Goal: Information Seeking & Learning: Compare options

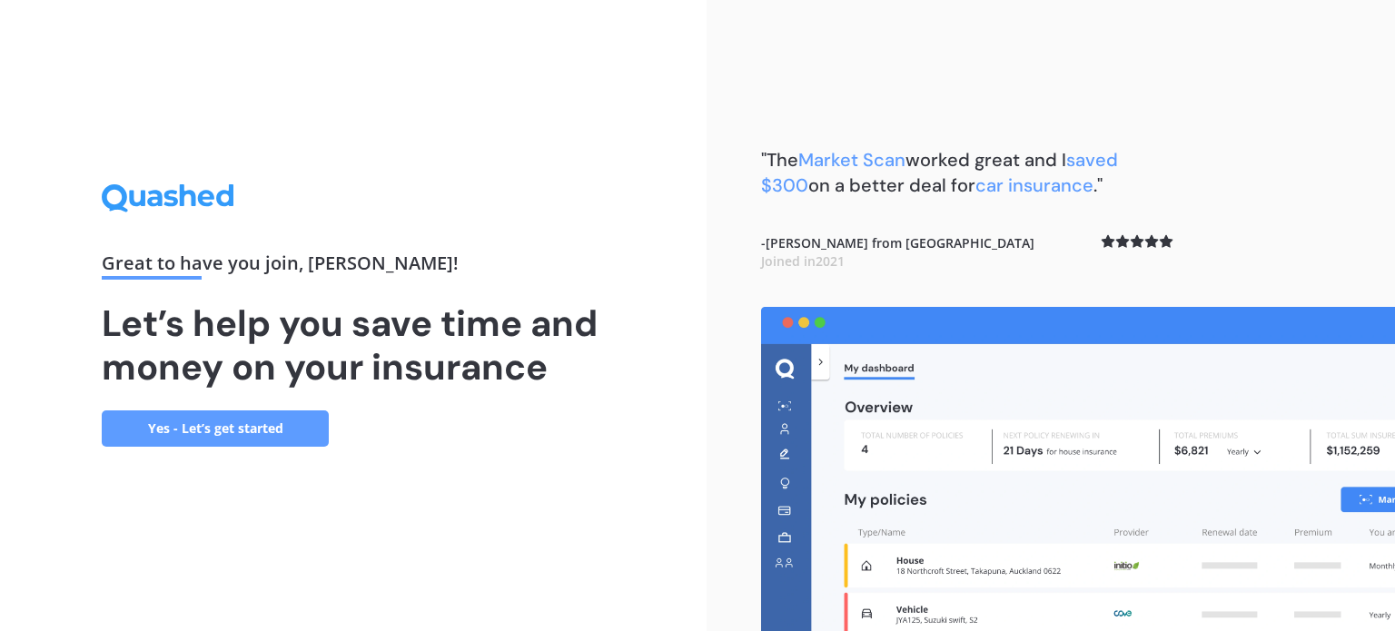
click at [227, 420] on link "Yes - Let’s get started" at bounding box center [215, 428] width 227 height 36
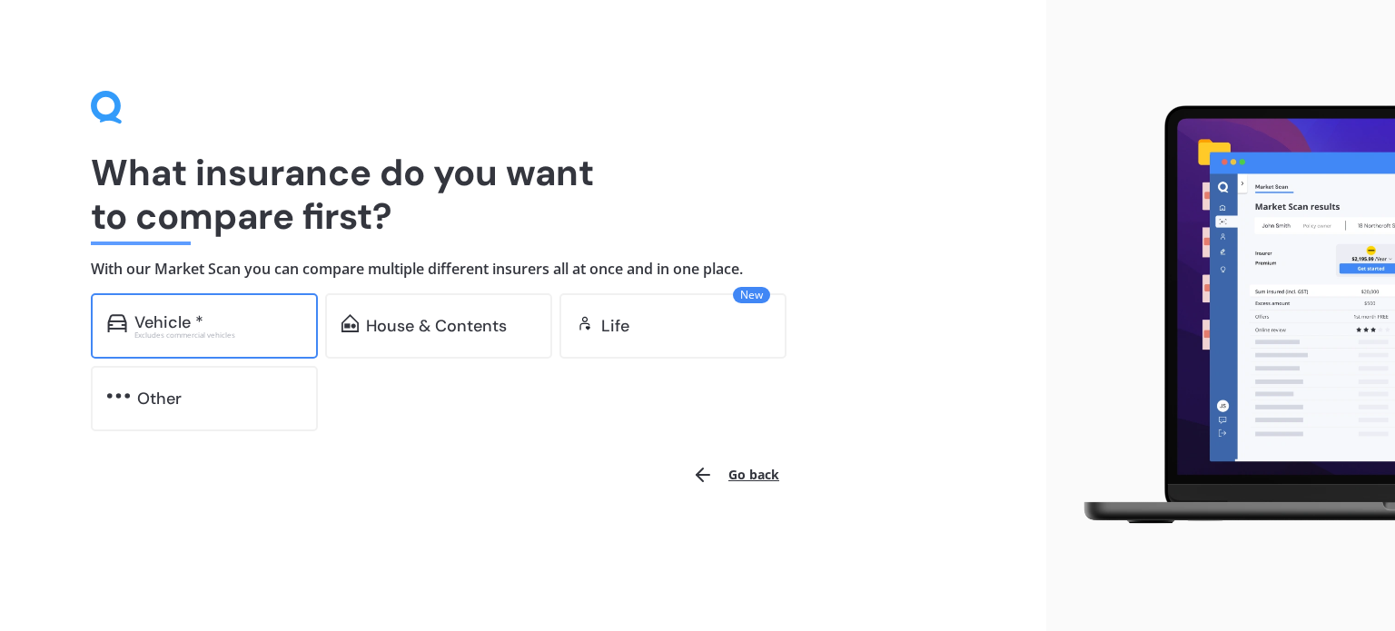
click at [213, 308] on div "Vehicle * Excludes commercial vehicles" at bounding box center [204, 325] width 227 height 65
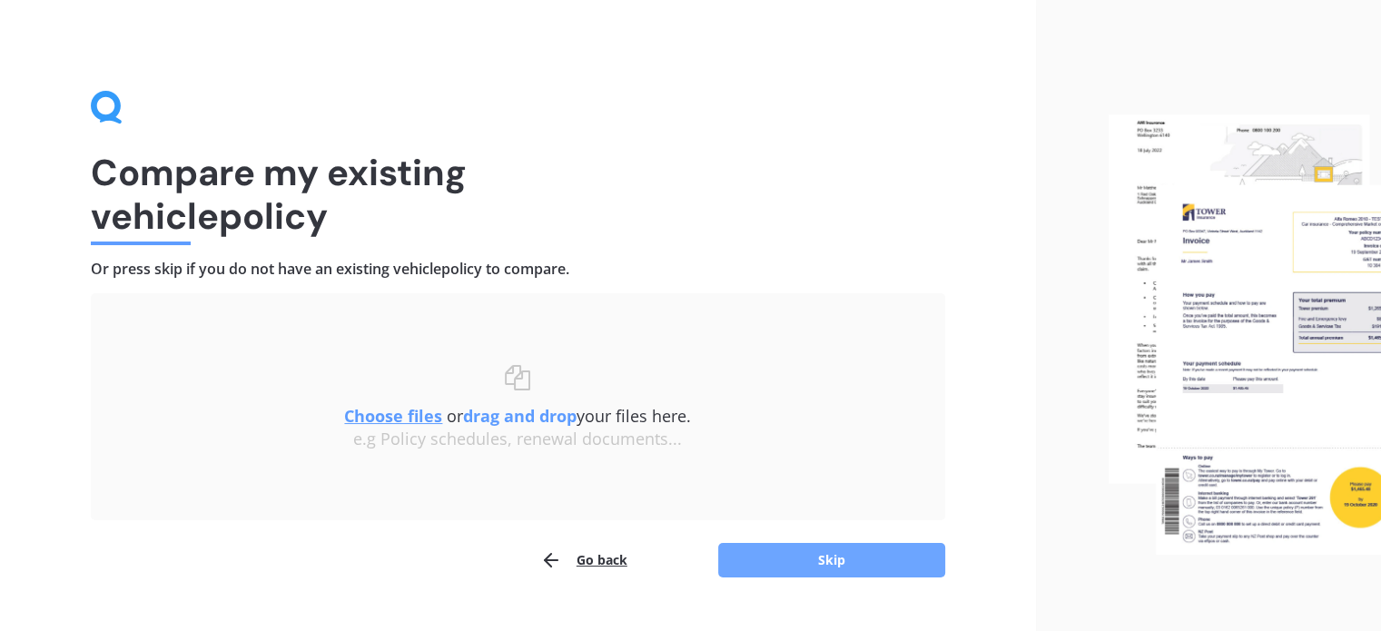
click at [857, 558] on button "Skip" at bounding box center [831, 560] width 227 height 35
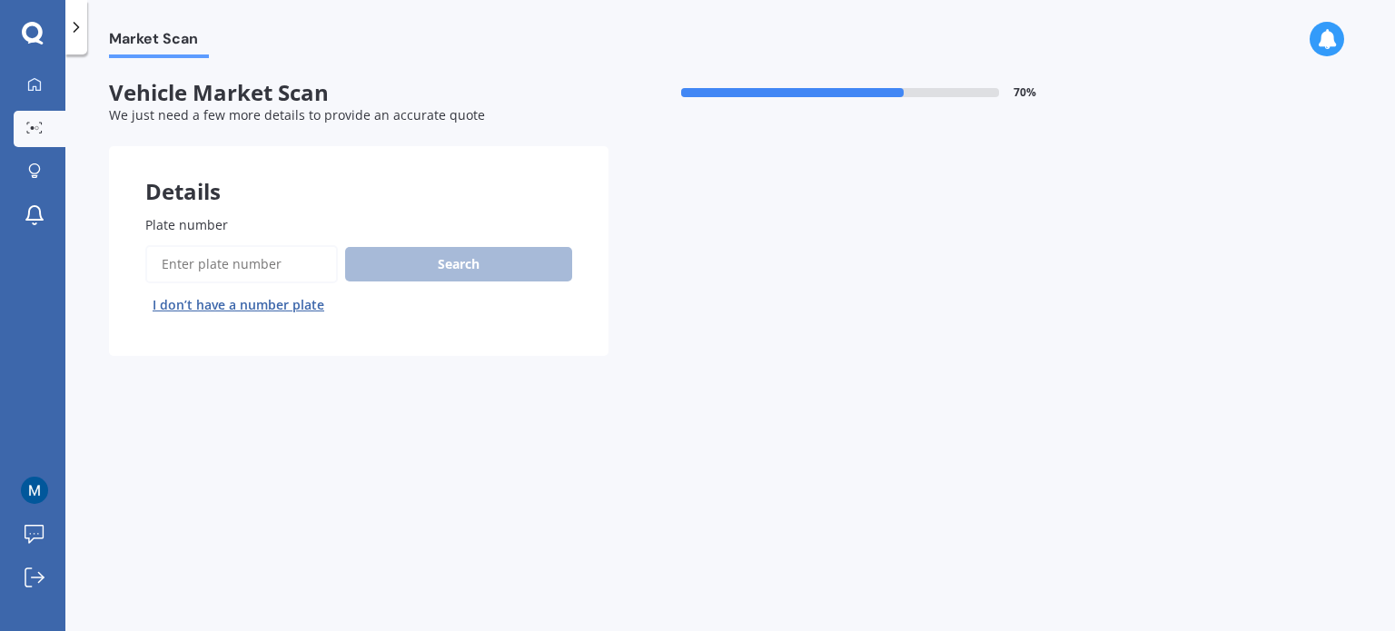
click at [243, 267] on input "Plate number" at bounding box center [241, 264] width 193 height 38
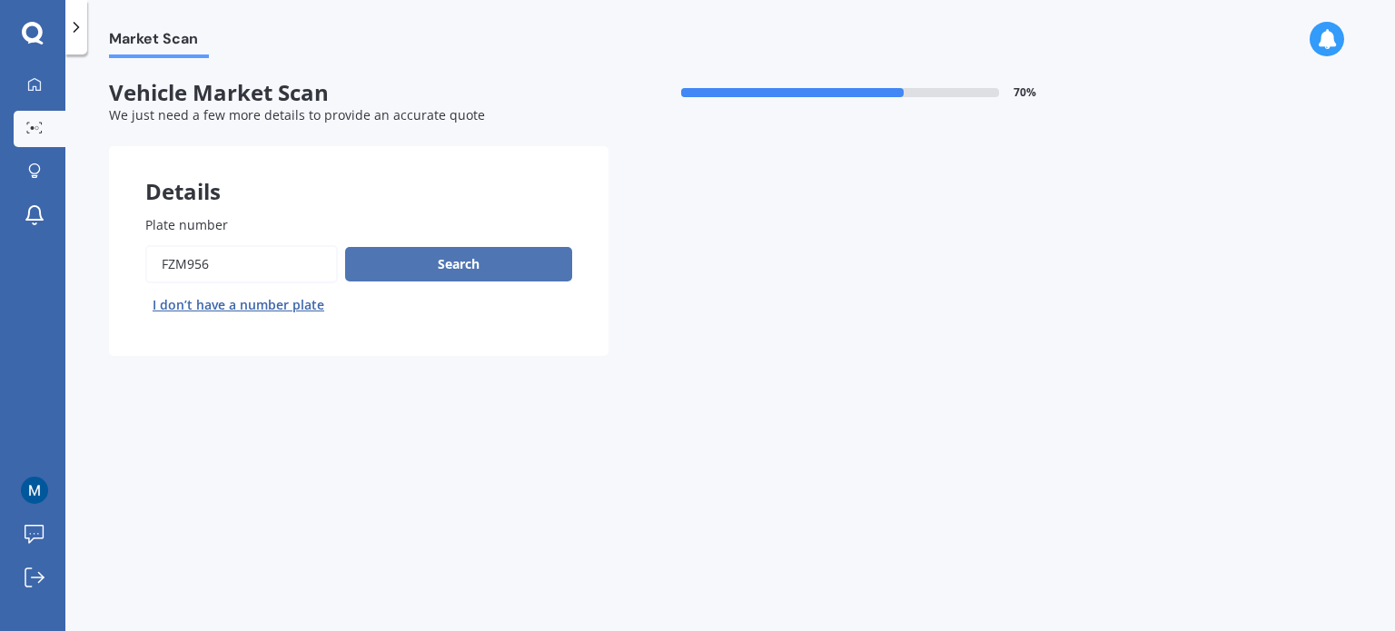
type input "FZM956"
click at [418, 251] on button "Search" at bounding box center [458, 264] width 227 height 35
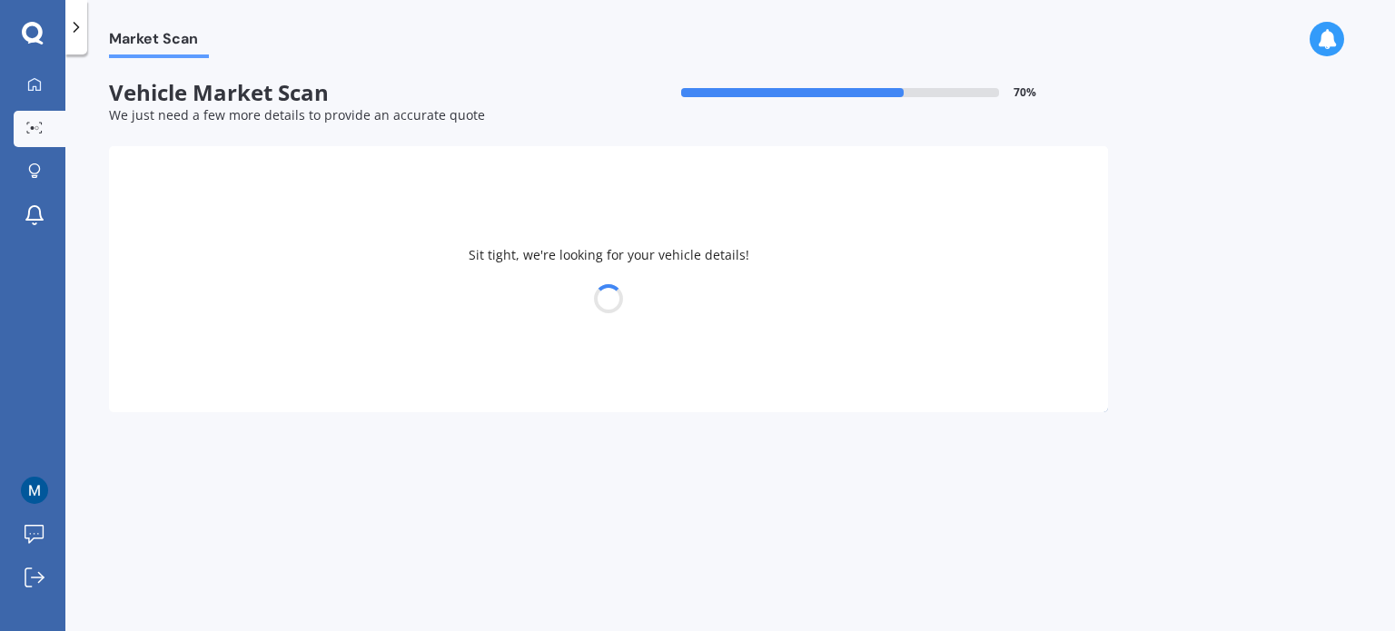
select select "MAZDA"
select select "MPV"
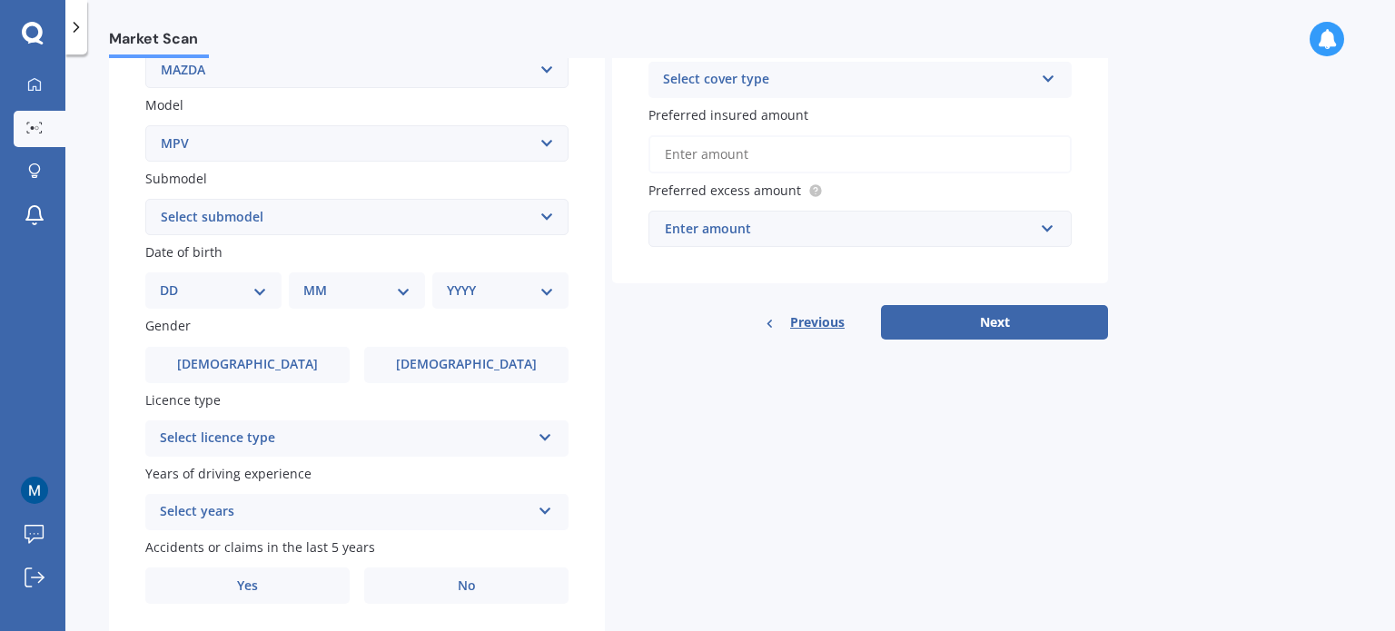
scroll to position [387, 0]
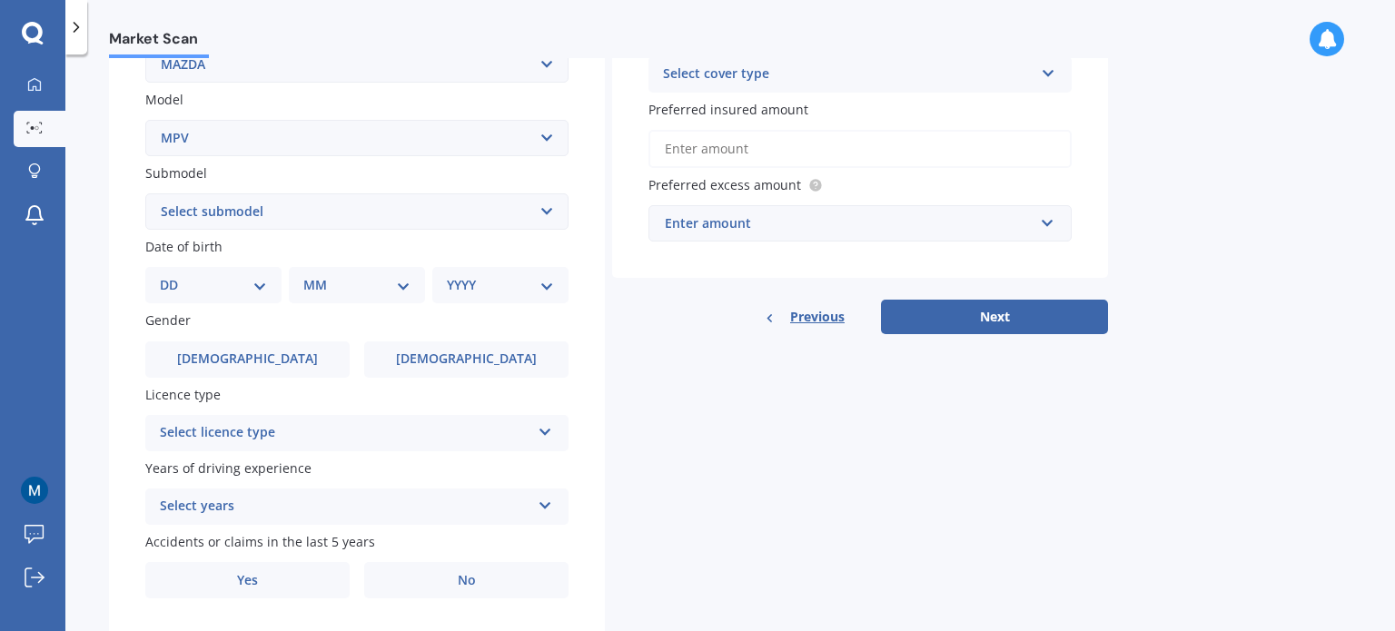
click at [332, 203] on select "Select submodel Petrol Petrol turbo" at bounding box center [356, 211] width 423 height 36
select select "PETROL"
click at [145, 193] on select "Select submodel Petrol Petrol turbo" at bounding box center [356, 211] width 423 height 36
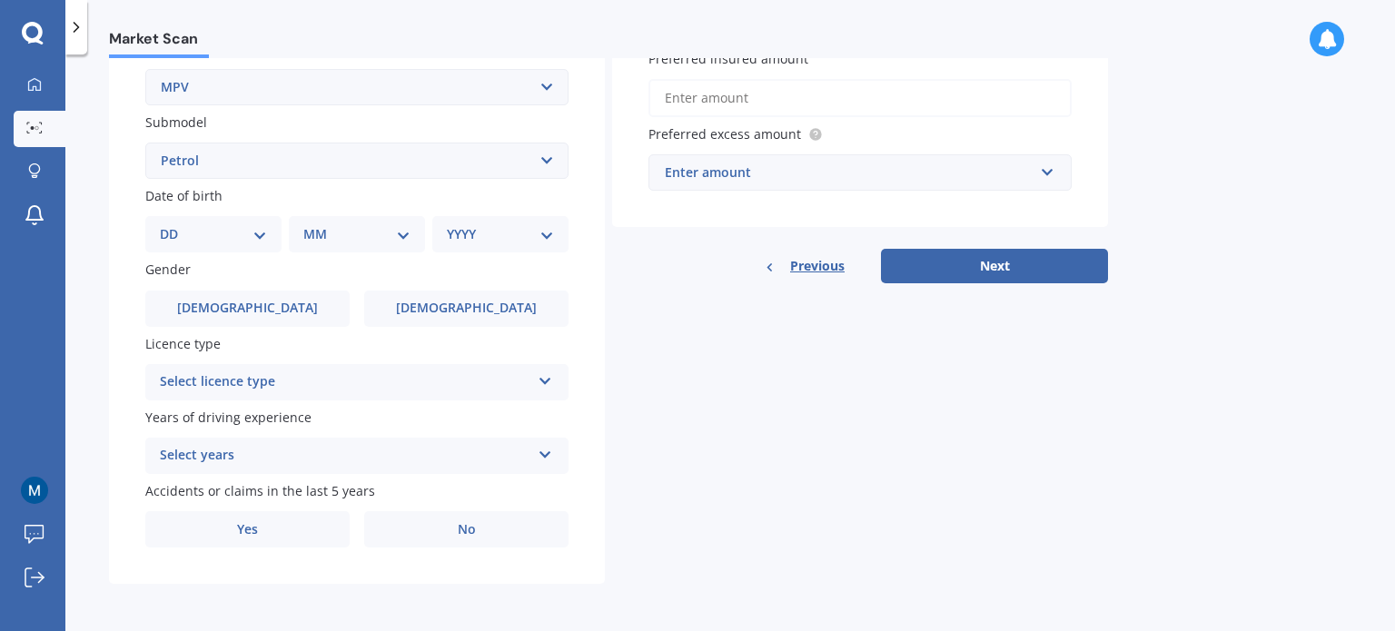
click at [249, 224] on select "DD 01 02 03 04 05 06 07 08 09 10 11 12 13 14 15 16 17 18 19 20 21 22 23 24 25 2…" at bounding box center [213, 234] width 107 height 20
select select "20"
click at [174, 224] on select "DD 01 02 03 04 05 06 07 08 09 10 11 12 13 14 15 16 17 18 19 20 21 22 23 24 25 2…" at bounding box center [213, 234] width 107 height 20
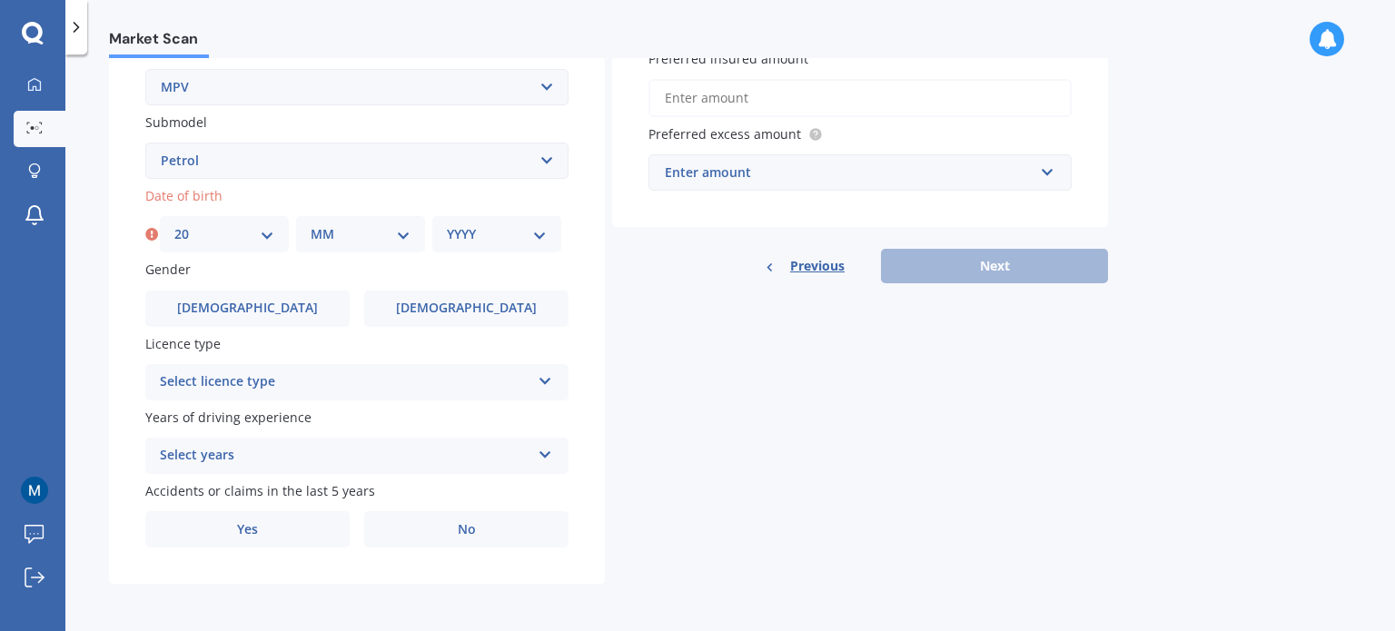
click at [366, 210] on div "Date of birth DD 01 02 03 04 05 06 07 08 09 10 11 12 13 14 15 16 17 18 19 20 21…" at bounding box center [356, 219] width 423 height 66
click at [372, 224] on select "MM 01 02 03 04 05 06 07 08 09 10 11 12" at bounding box center [361, 234] width 100 height 20
select select "11"
click at [311, 224] on select "MM 01 02 03 04 05 06 07 08 09 10 11 12" at bounding box center [361, 234] width 100 height 20
click at [519, 227] on select "YYYY 2025 2024 2023 2022 2021 2020 2019 2018 2017 2016 2015 2014 2013 2012 2011…" at bounding box center [497, 234] width 100 height 20
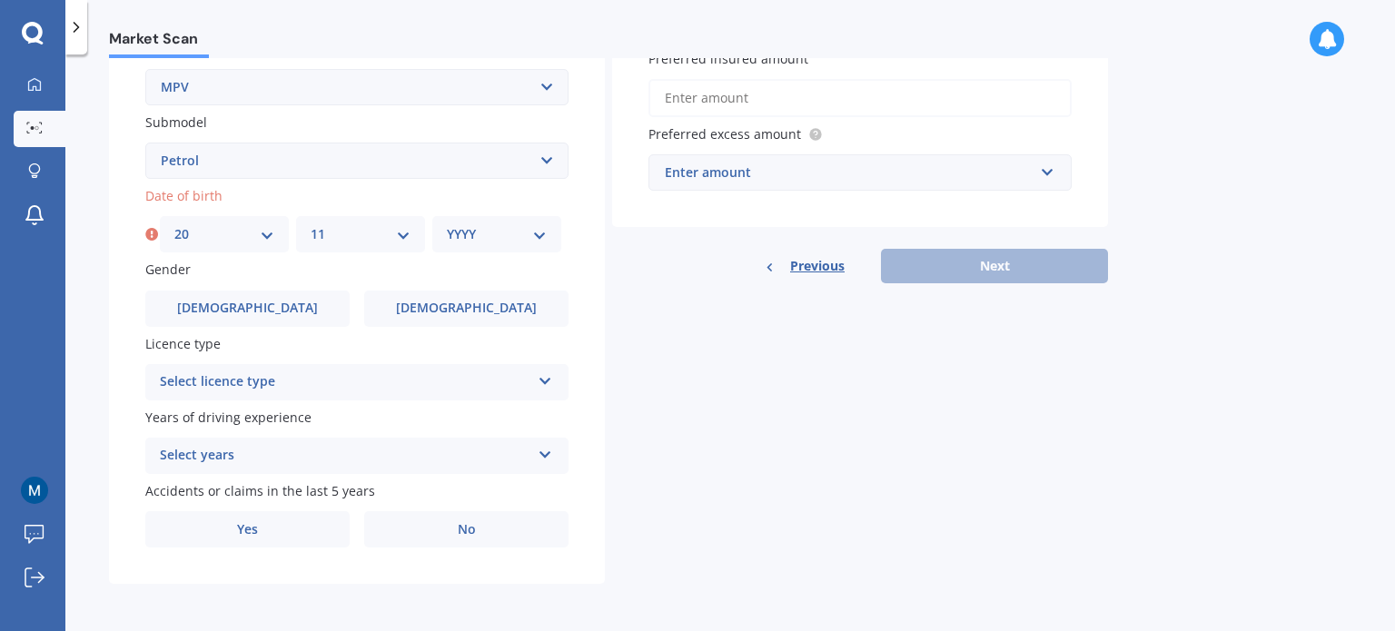
select select "2000"
click at [447, 224] on select "YYYY 2025 2024 2023 2022 2021 2020 2019 2018 2017 2016 2015 2014 2013 2012 2011…" at bounding box center [497, 234] width 100 height 20
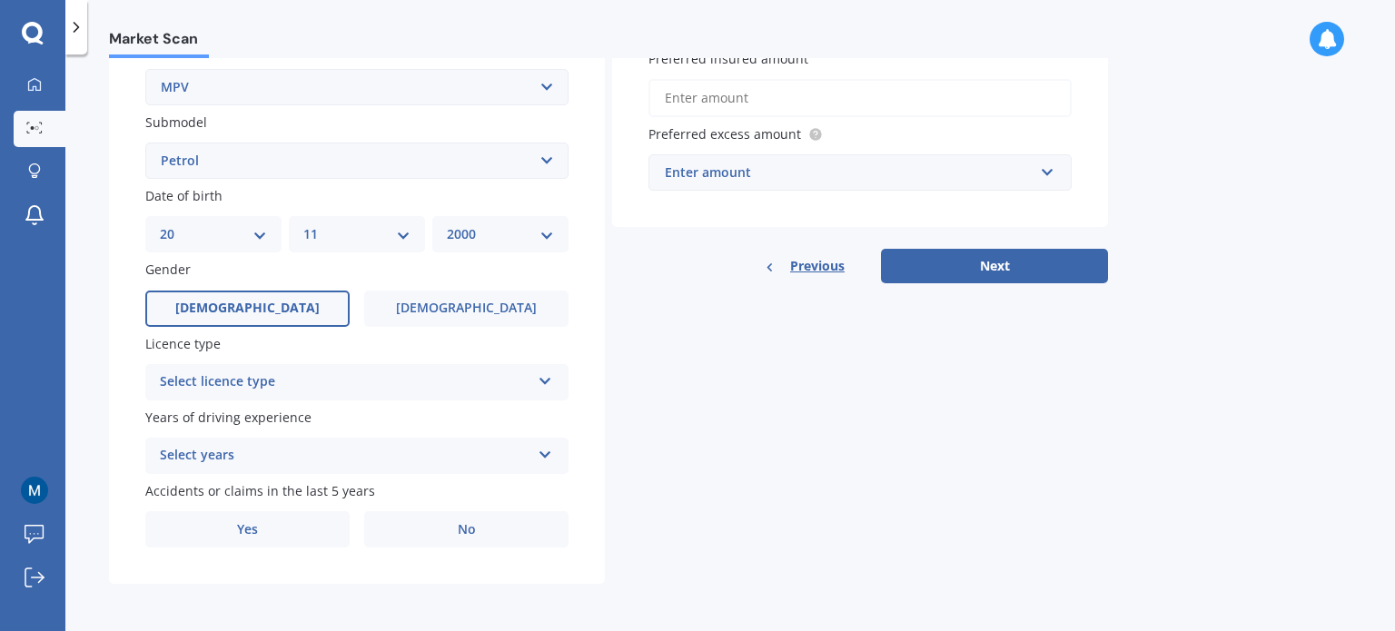
click at [265, 304] on label "[DEMOGRAPHIC_DATA]" at bounding box center [247, 309] width 204 height 36
click at [0, 0] on input "[DEMOGRAPHIC_DATA]" at bounding box center [0, 0] width 0 height 0
click at [270, 388] on div "Select licence type" at bounding box center [345, 382] width 371 height 22
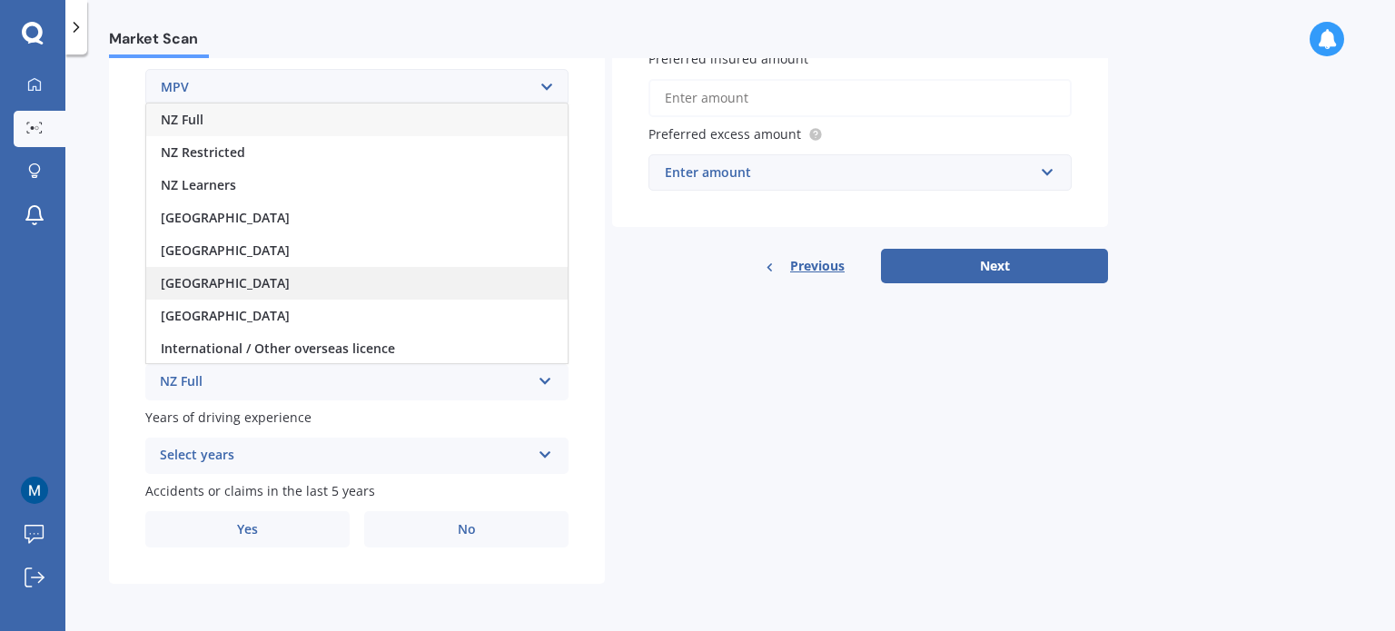
click at [243, 284] on div "[GEOGRAPHIC_DATA]" at bounding box center [356, 283] width 421 height 33
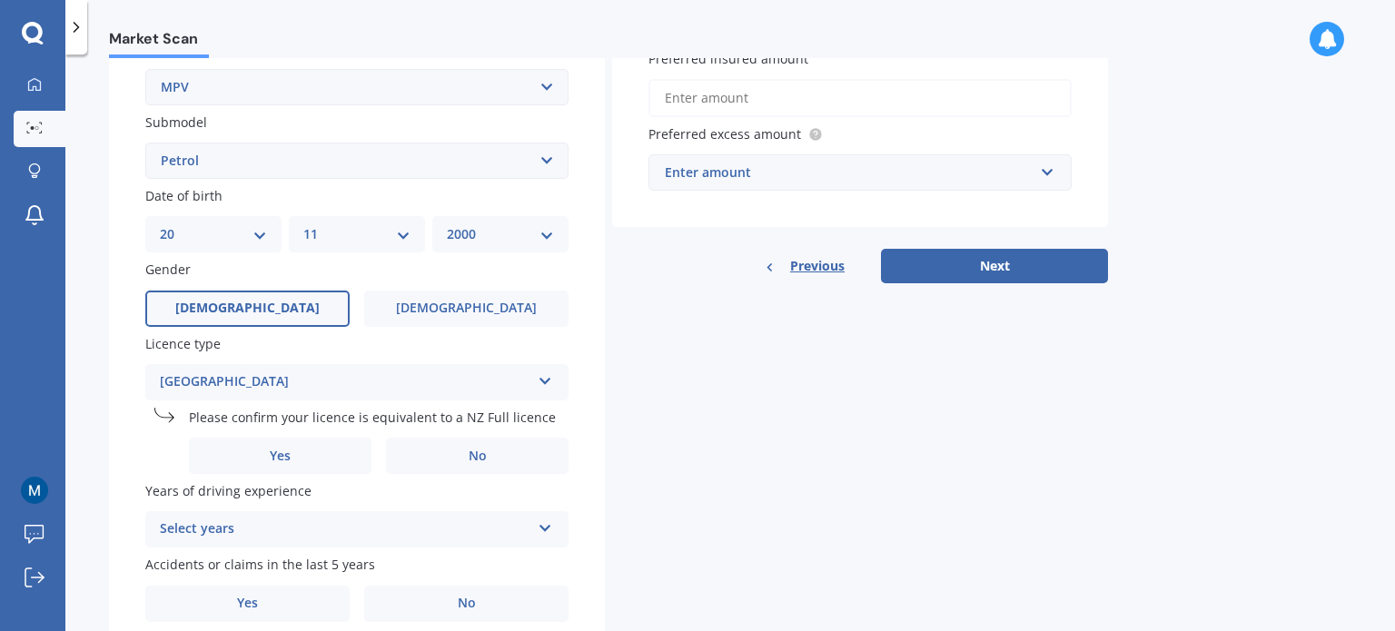
scroll to position [512, 0]
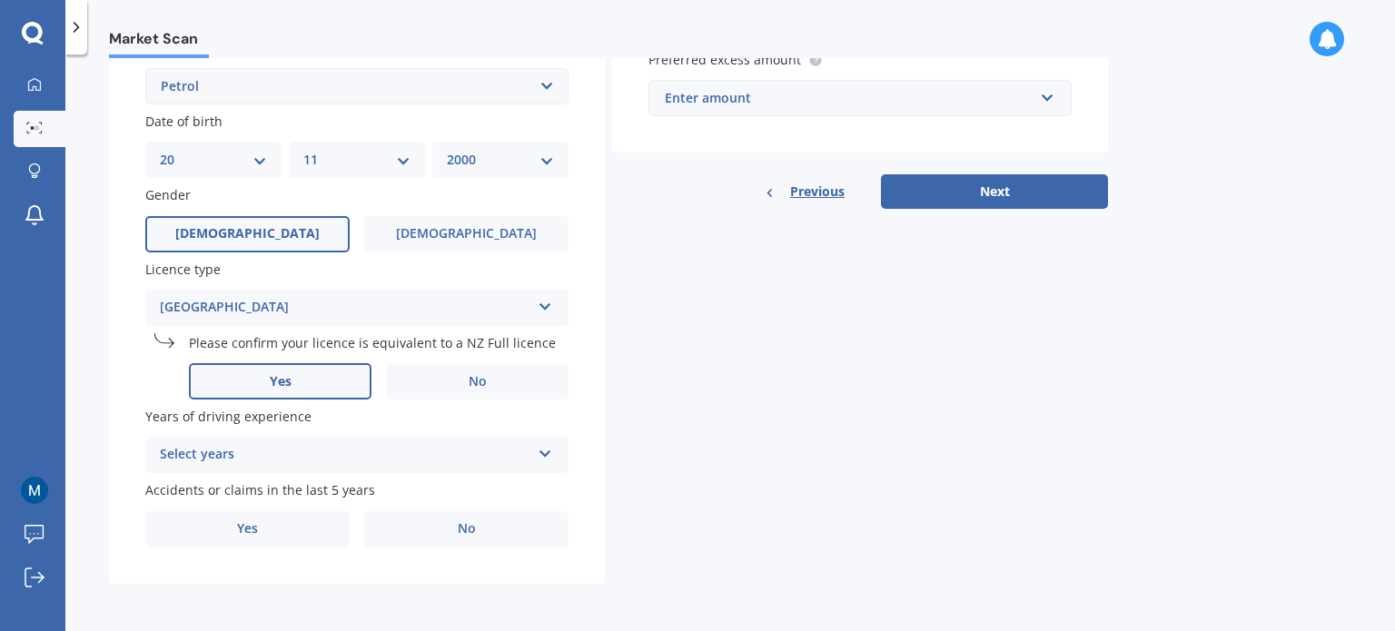
click at [311, 390] on label "Yes" at bounding box center [280, 381] width 183 height 36
click at [0, 0] on input "Yes" at bounding box center [0, 0] width 0 height 0
click at [269, 457] on div "Select years" at bounding box center [345, 455] width 371 height 22
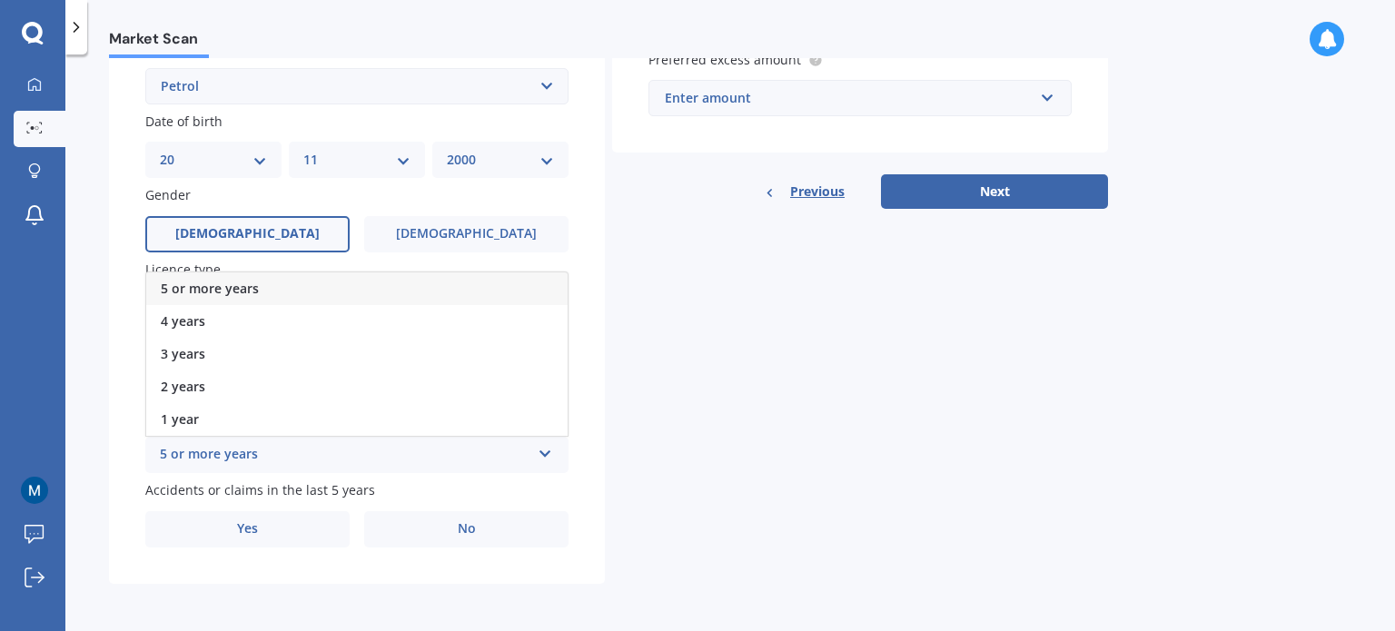
click at [339, 288] on div "5 or more years" at bounding box center [356, 288] width 421 height 33
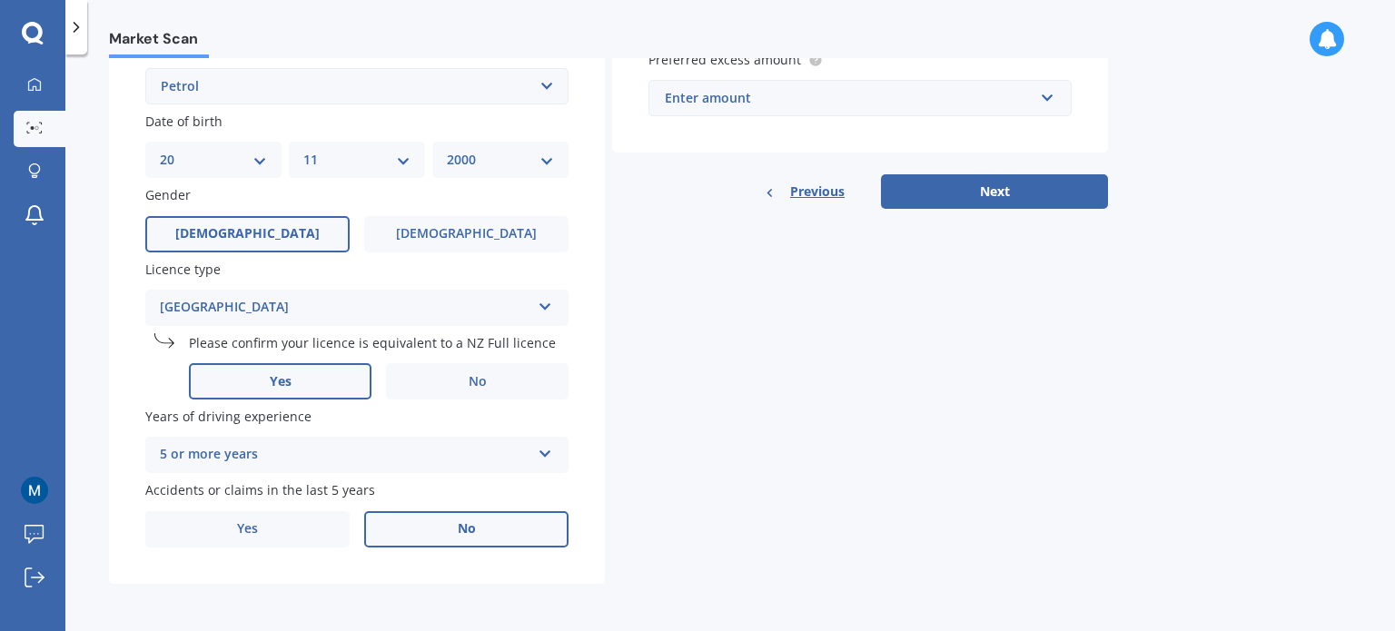
click at [461, 541] on label "No" at bounding box center [466, 529] width 204 height 36
click at [0, 0] on input "No" at bounding box center [0, 0] width 0 height 0
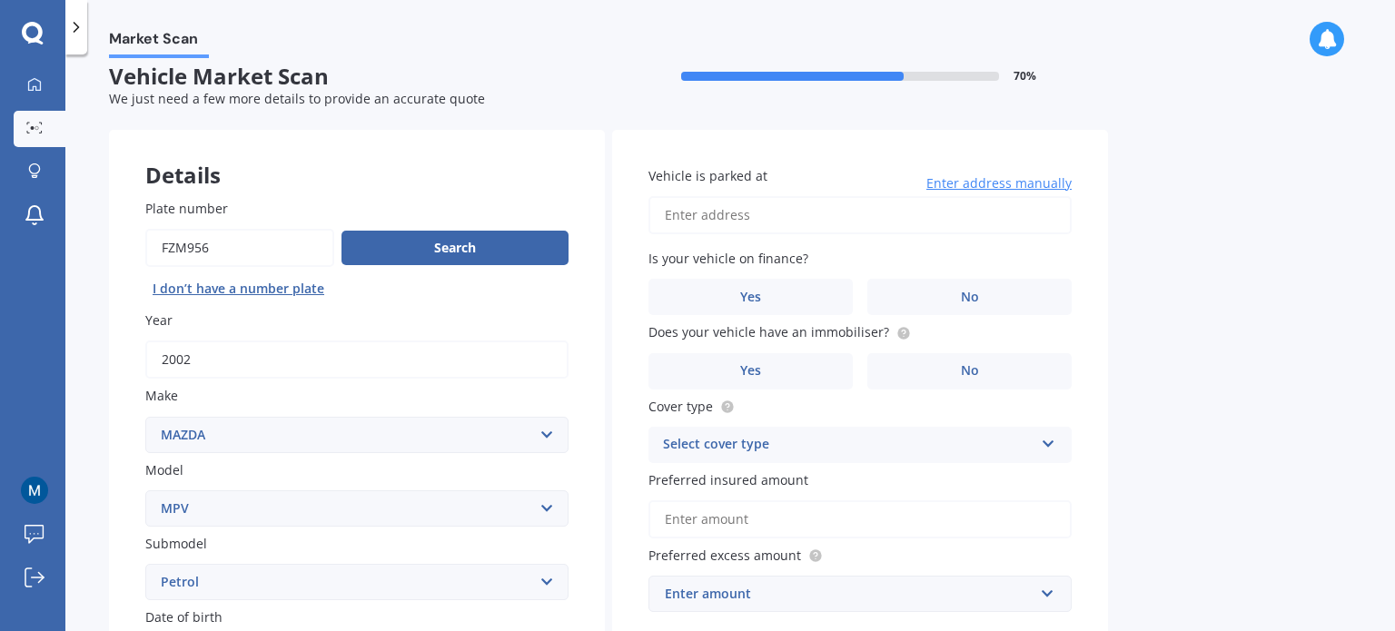
scroll to position [0, 0]
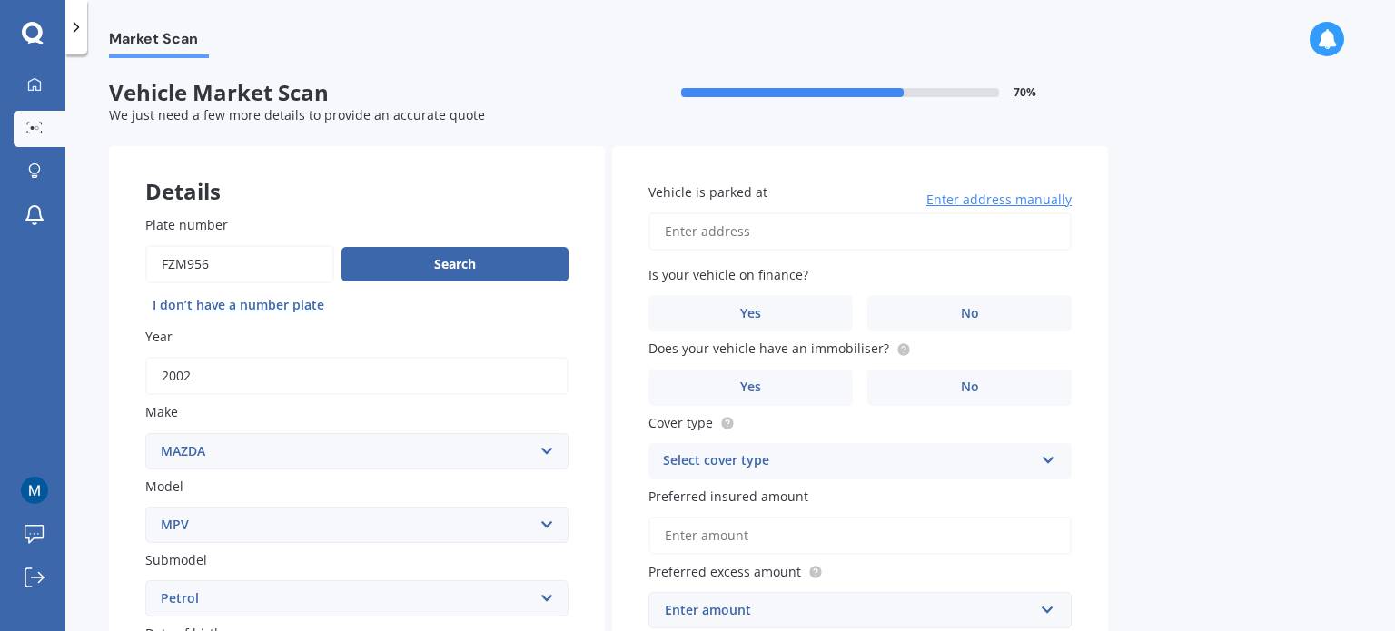
click at [750, 232] on input "Vehicle is parked at" at bounding box center [859, 231] width 423 height 38
paste input "[STREET_ADDRESS]"
type input "[STREET_ADDRESS]"
click at [946, 305] on label "No" at bounding box center [969, 313] width 204 height 36
click at [0, 0] on input "No" at bounding box center [0, 0] width 0 height 0
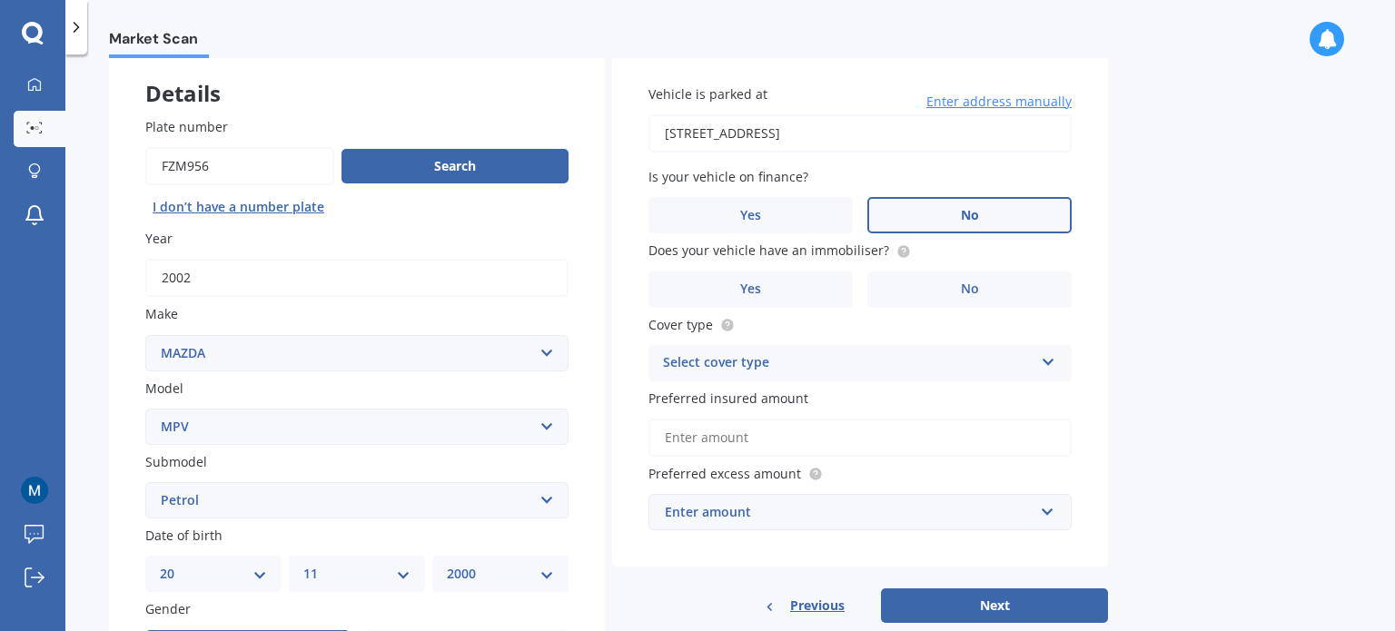
scroll to position [104, 0]
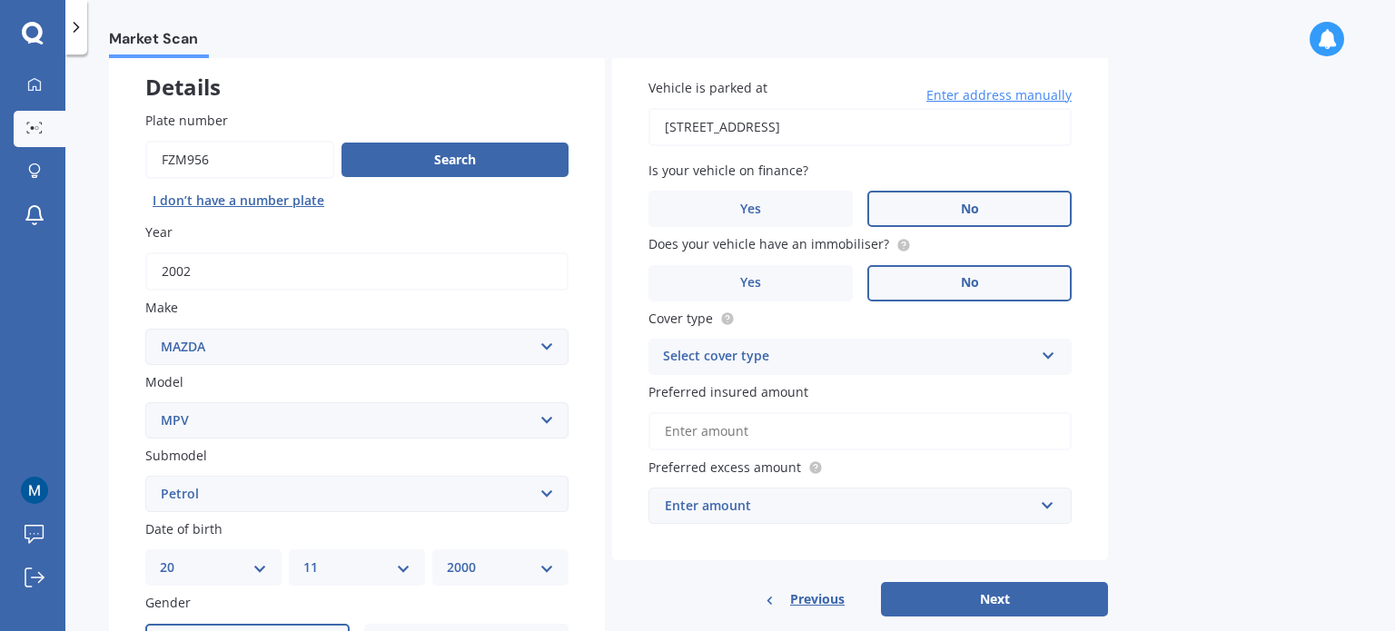
click at [931, 281] on label "No" at bounding box center [969, 283] width 204 height 36
click at [0, 0] on input "No" at bounding box center [0, 0] width 0 height 0
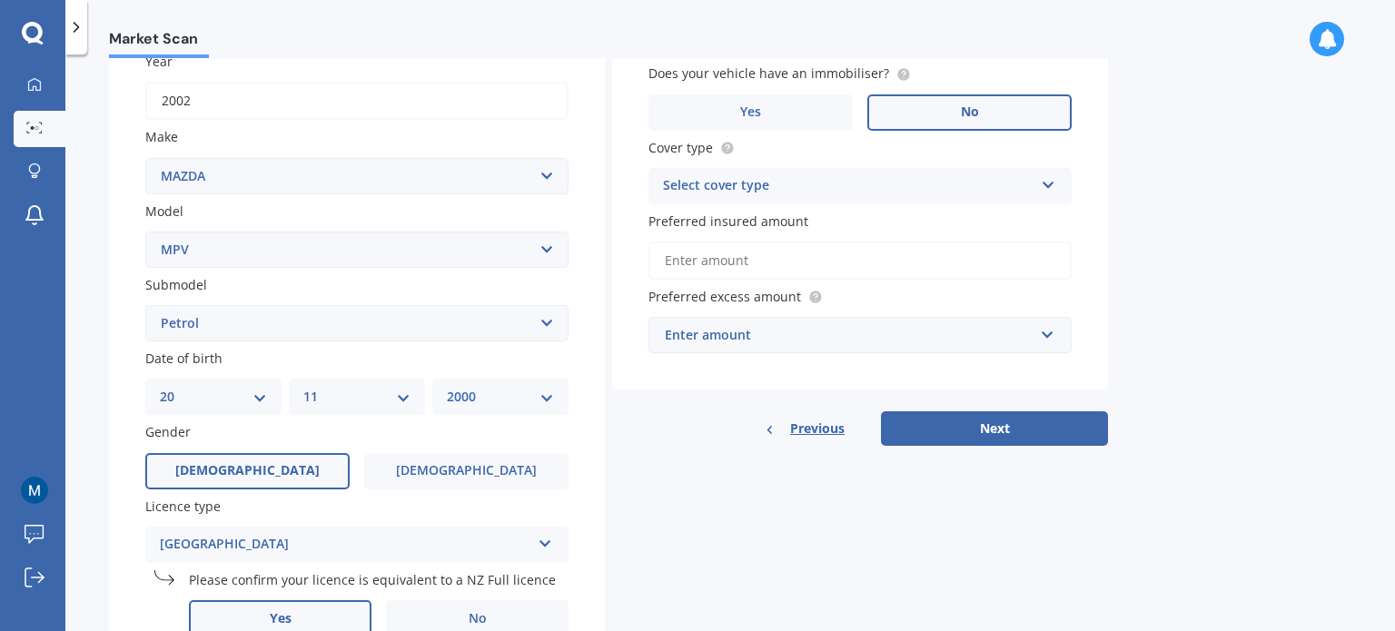
scroll to position [297, 0]
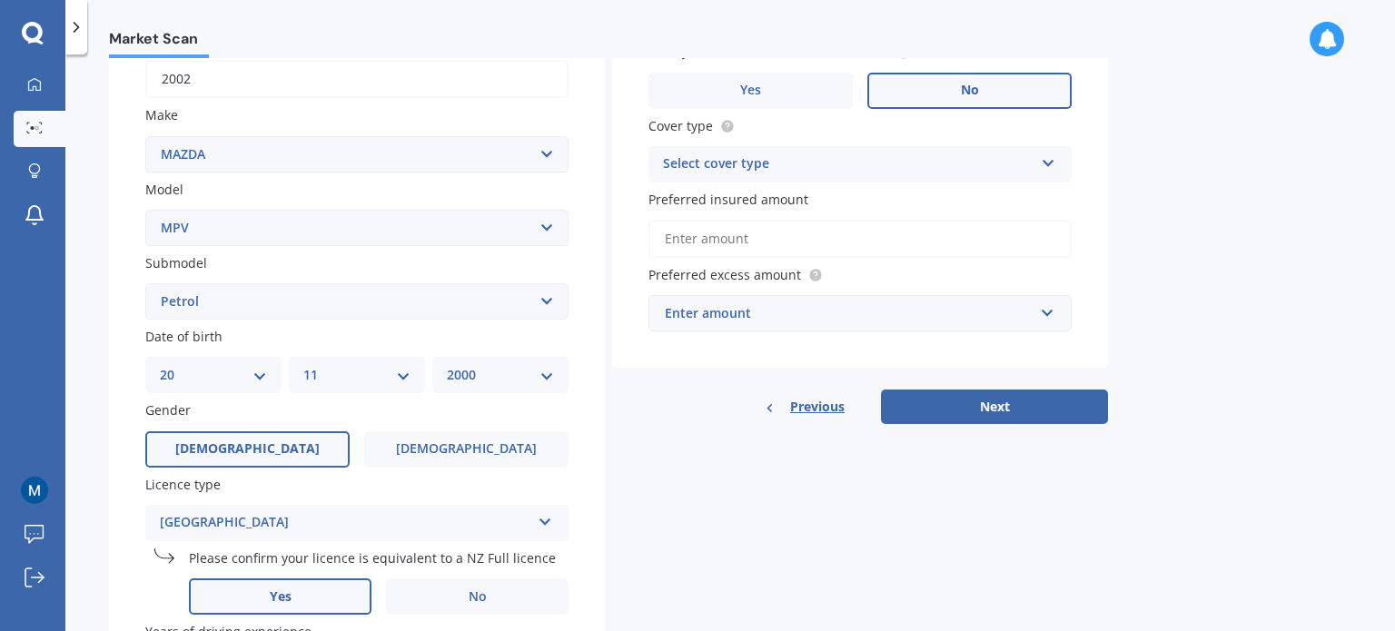
click at [806, 166] on div "Select cover type" at bounding box center [848, 164] width 371 height 22
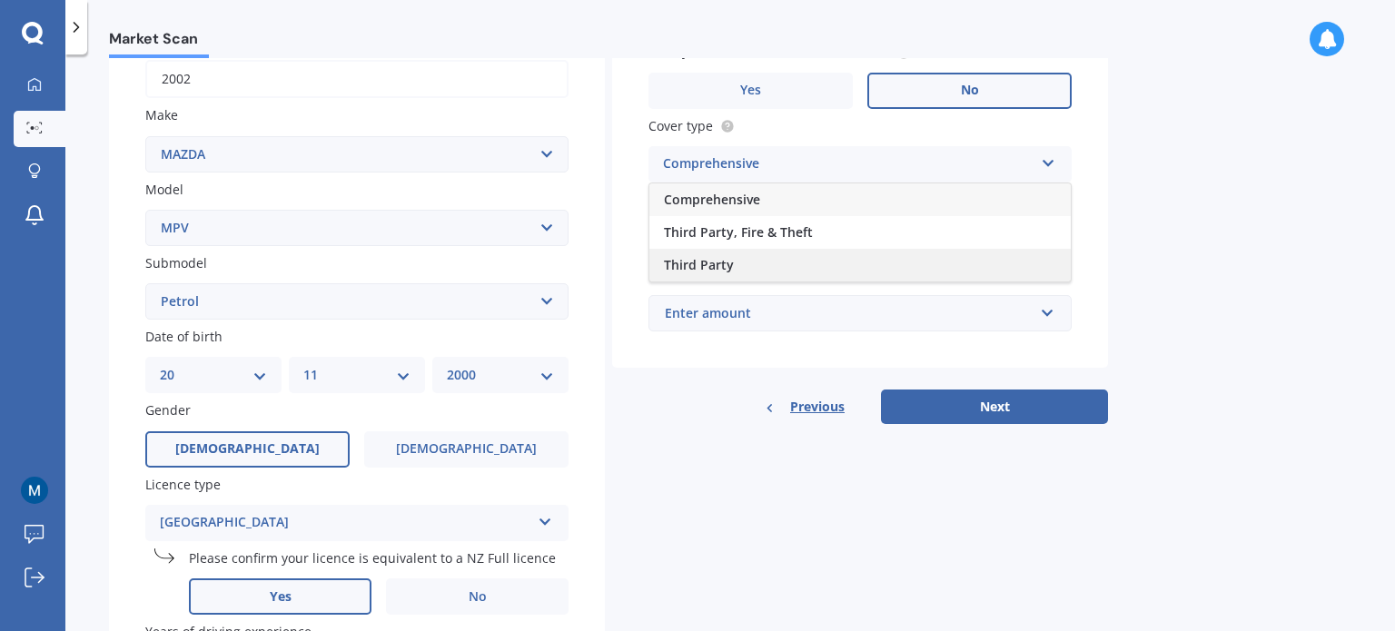
click at [792, 257] on div "Third Party" at bounding box center [859, 265] width 421 height 33
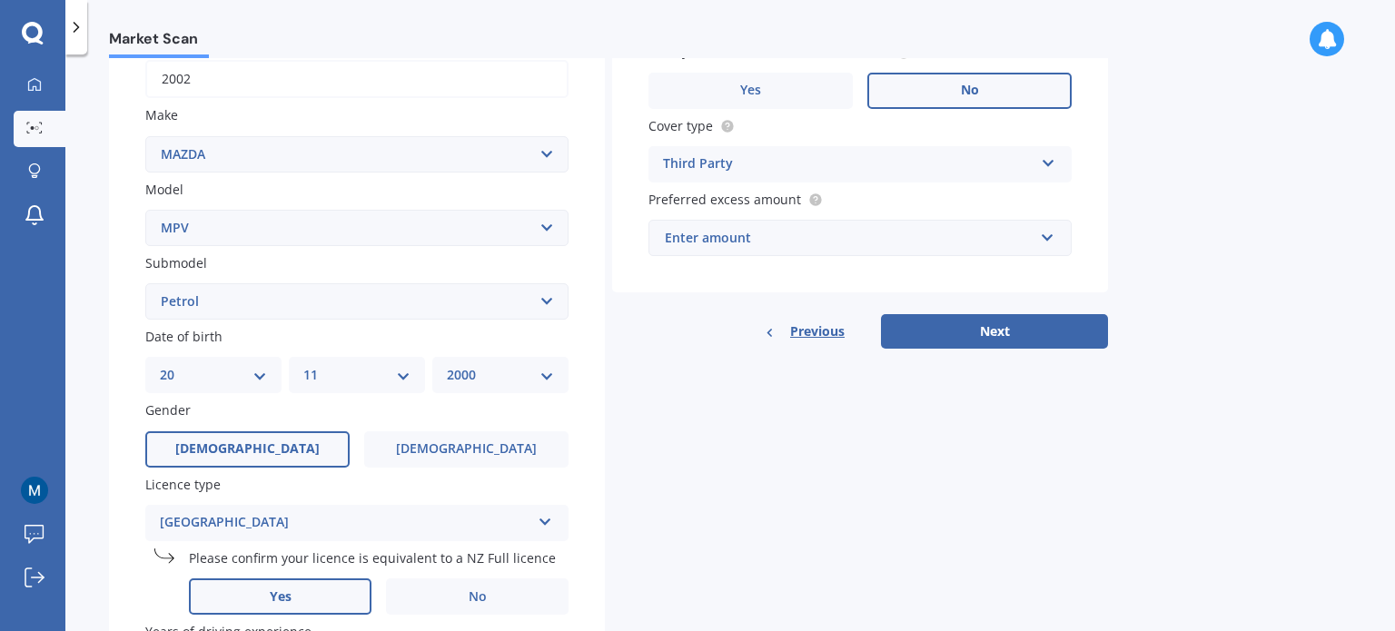
click at [739, 232] on div "Enter amount" at bounding box center [849, 238] width 369 height 20
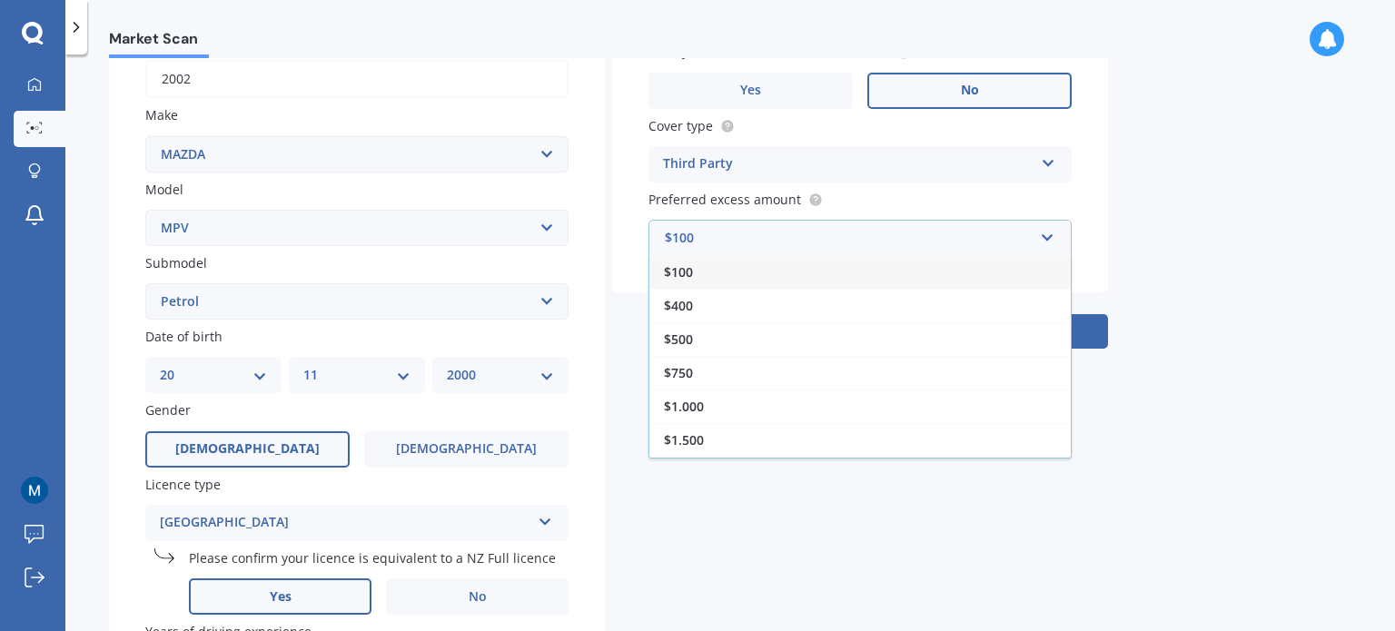
click at [731, 271] on div "$100" at bounding box center [859, 272] width 421 height 34
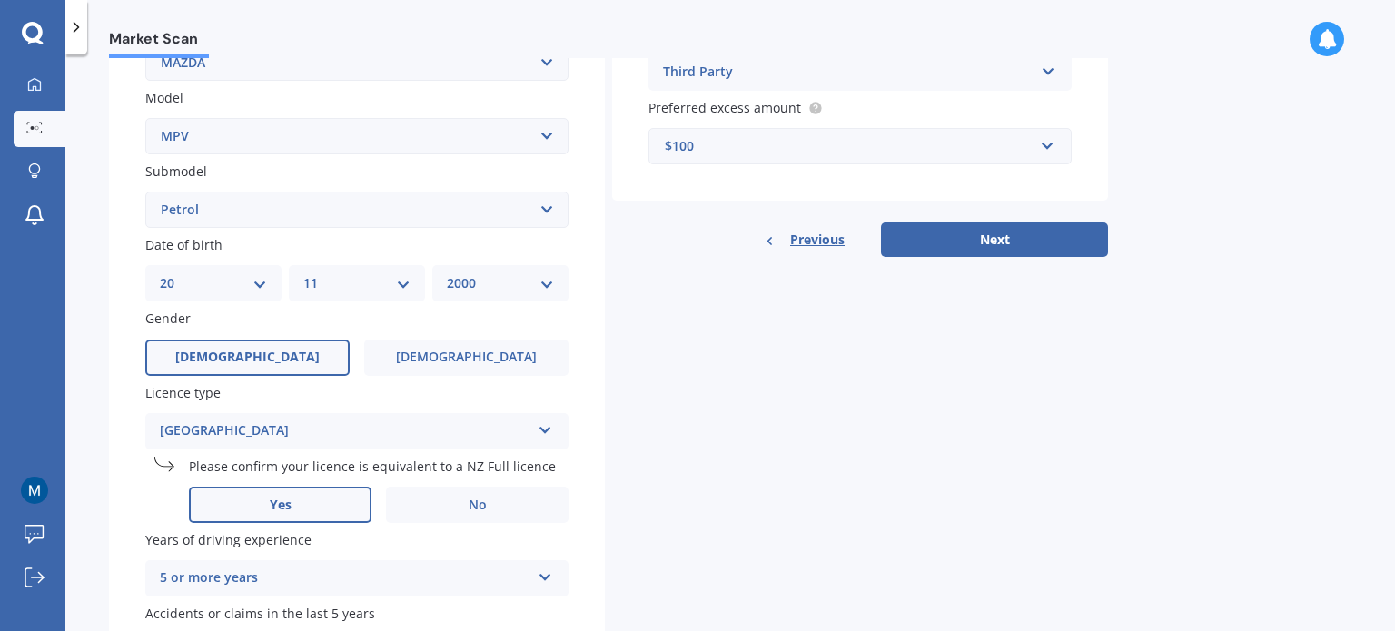
scroll to position [389, 0]
click at [700, 144] on div "$100" at bounding box center [849, 146] width 369 height 20
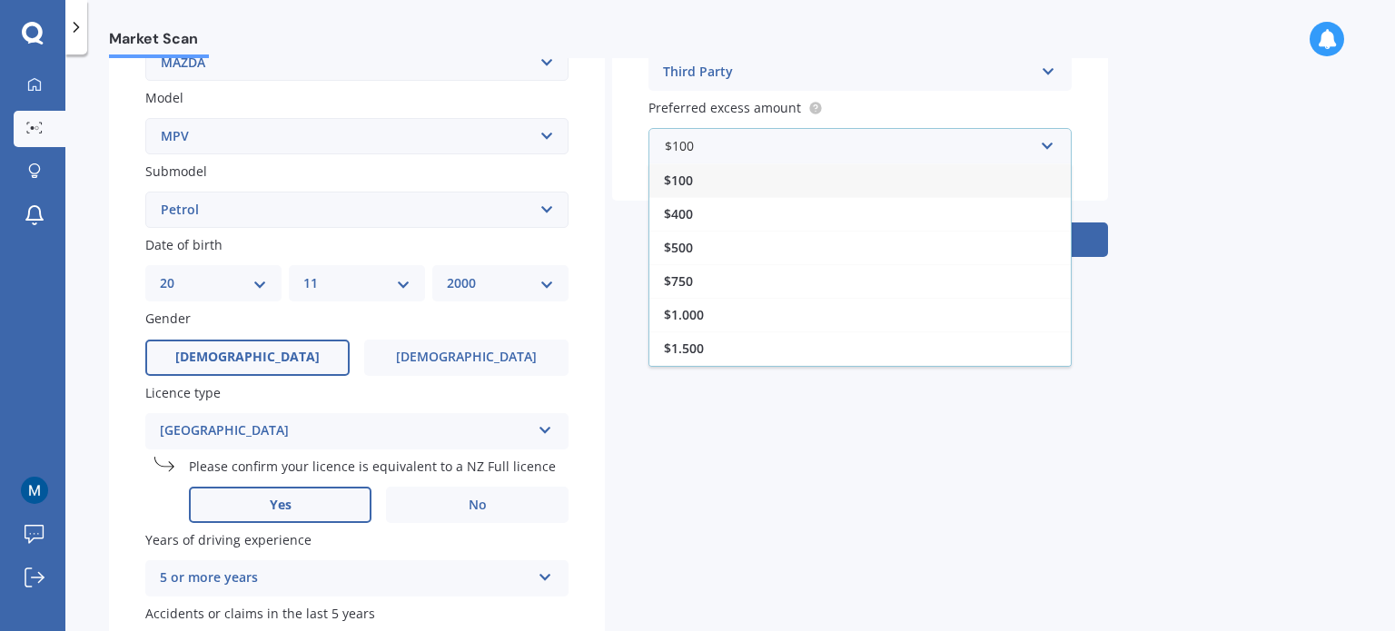
click at [690, 175] on span "$100" at bounding box center [678, 180] width 29 height 17
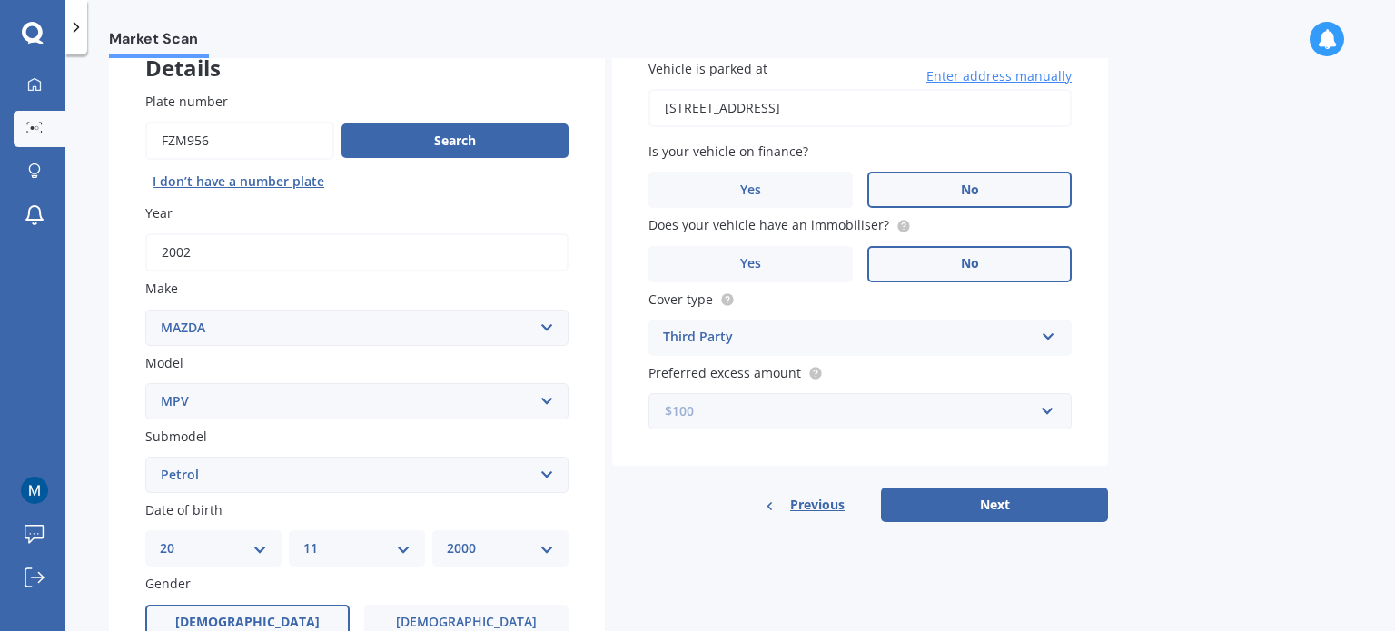
scroll to position [0, 0]
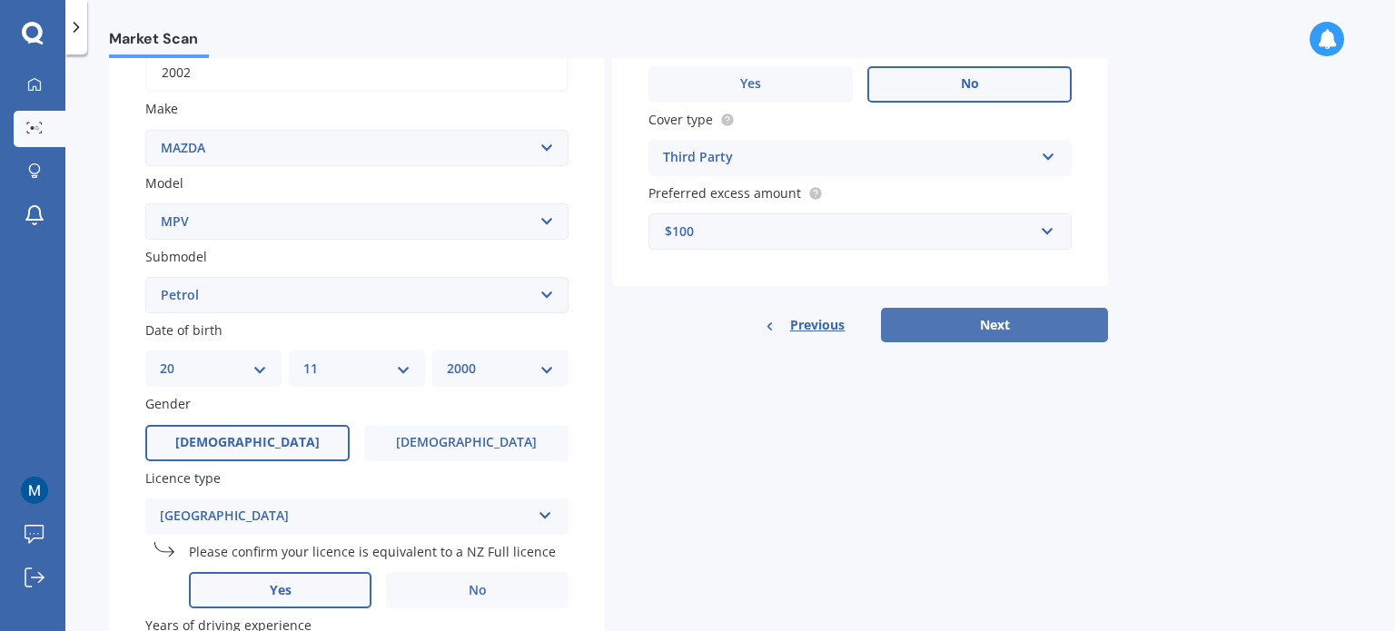
click at [954, 315] on button "Next" at bounding box center [994, 325] width 227 height 35
select select "20"
select select "11"
select select "2000"
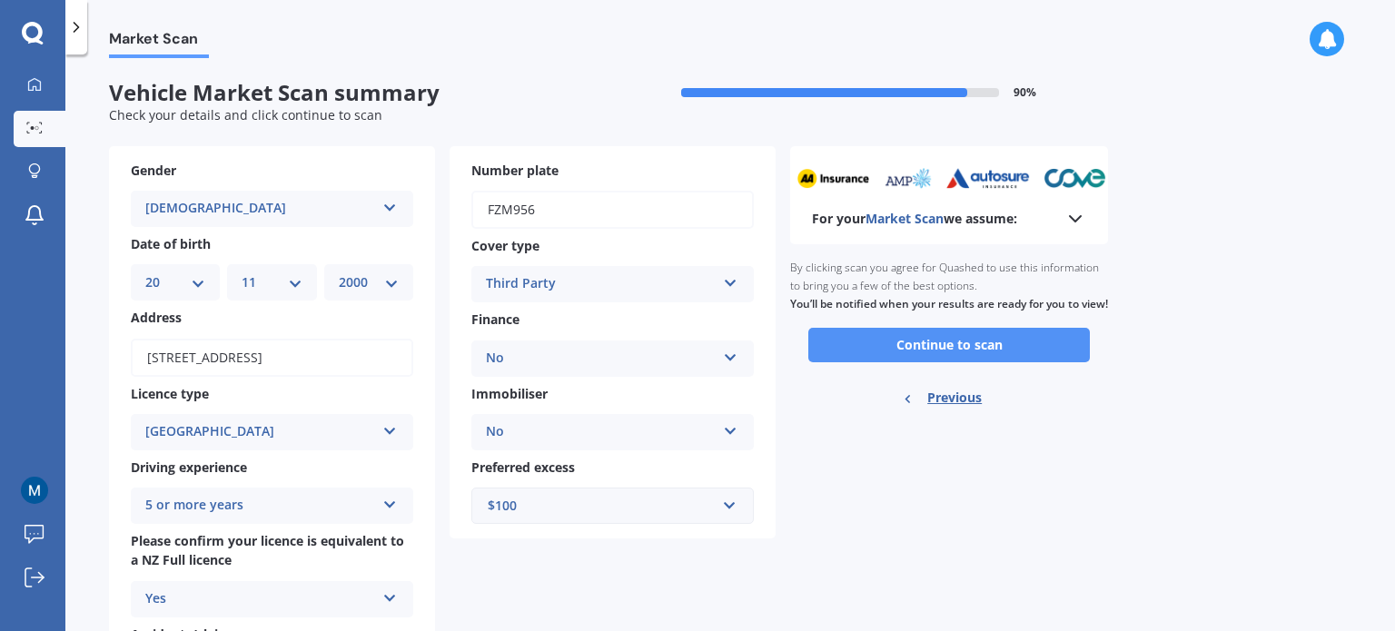
click at [930, 362] on button "Continue to scan" at bounding box center [949, 345] width 282 height 35
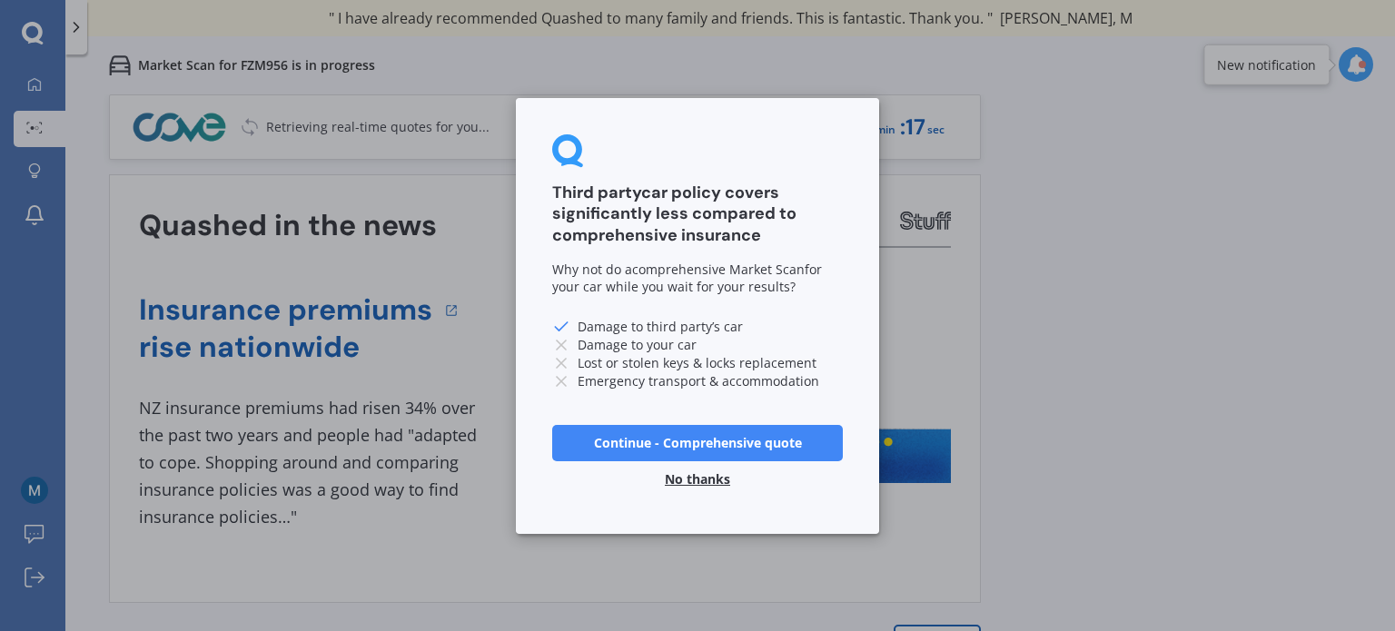
click at [759, 441] on button "Continue - Comprehensive quote" at bounding box center [697, 442] width 291 height 36
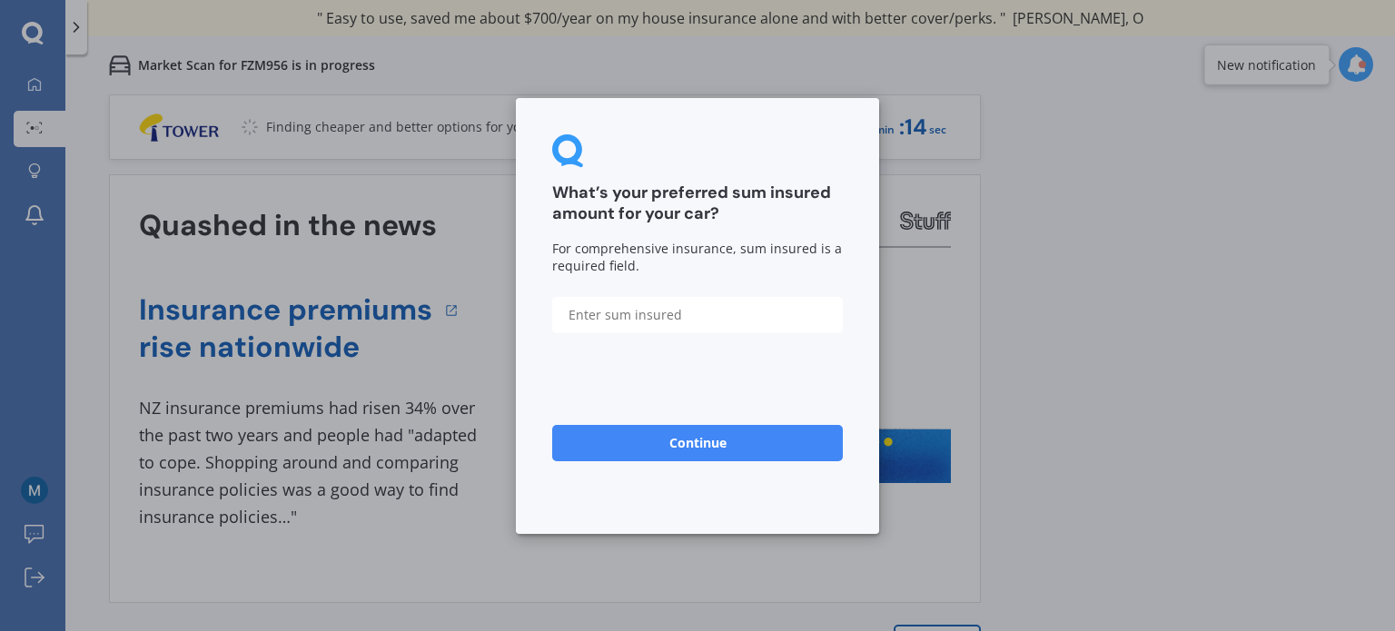
click at [1006, 286] on div "What’s your preferred sum insured amount for your car? For comprehensive insura…" at bounding box center [697, 315] width 1395 height 631
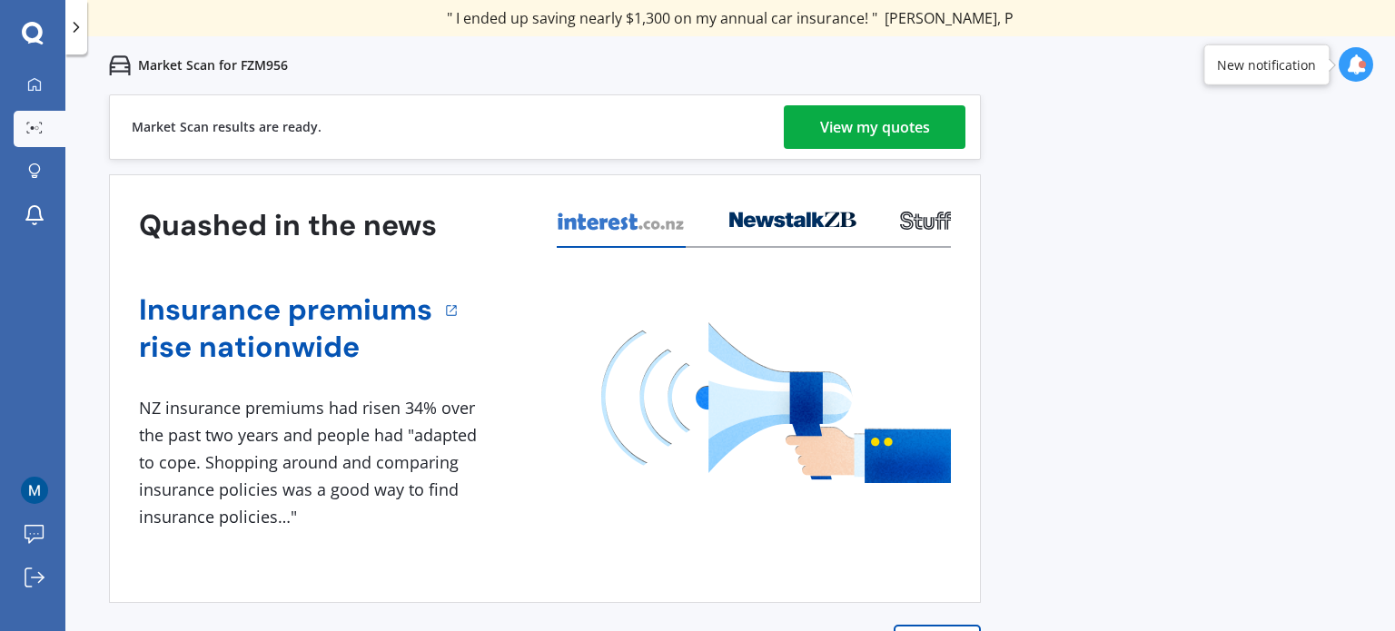
click at [878, 120] on div "View my quotes" at bounding box center [875, 127] width 110 height 44
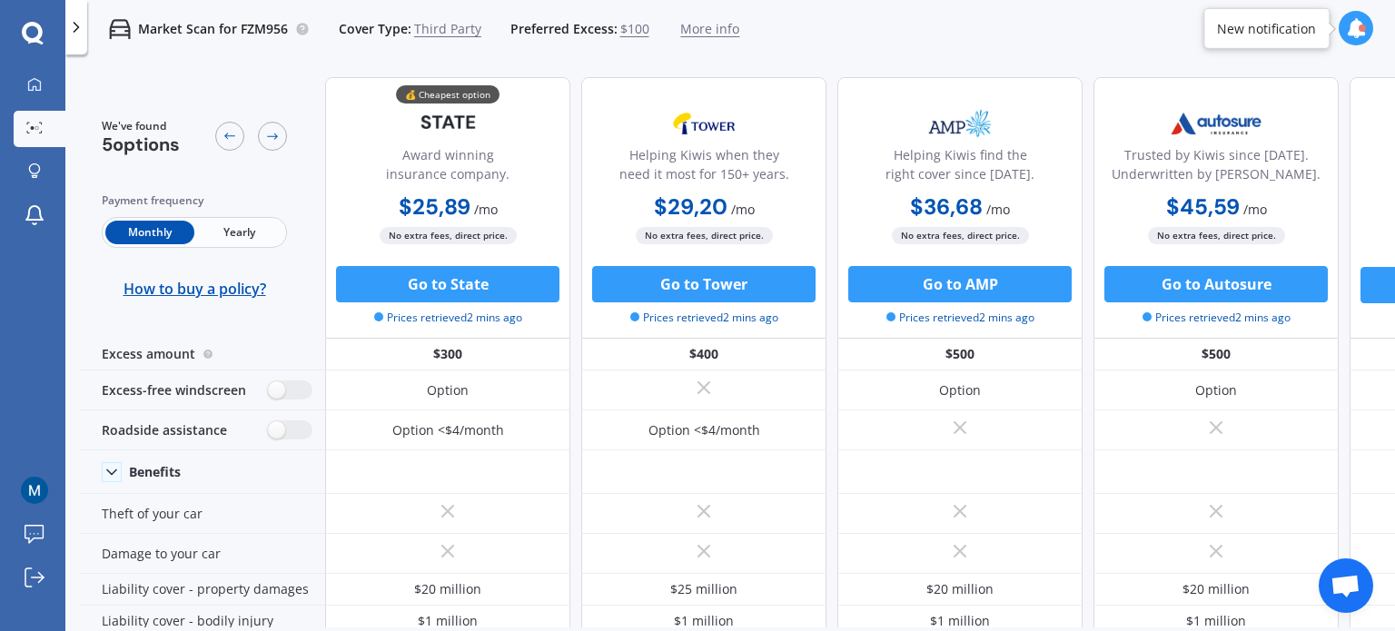
click at [620, 28] on span "$100" at bounding box center [634, 29] width 29 height 18
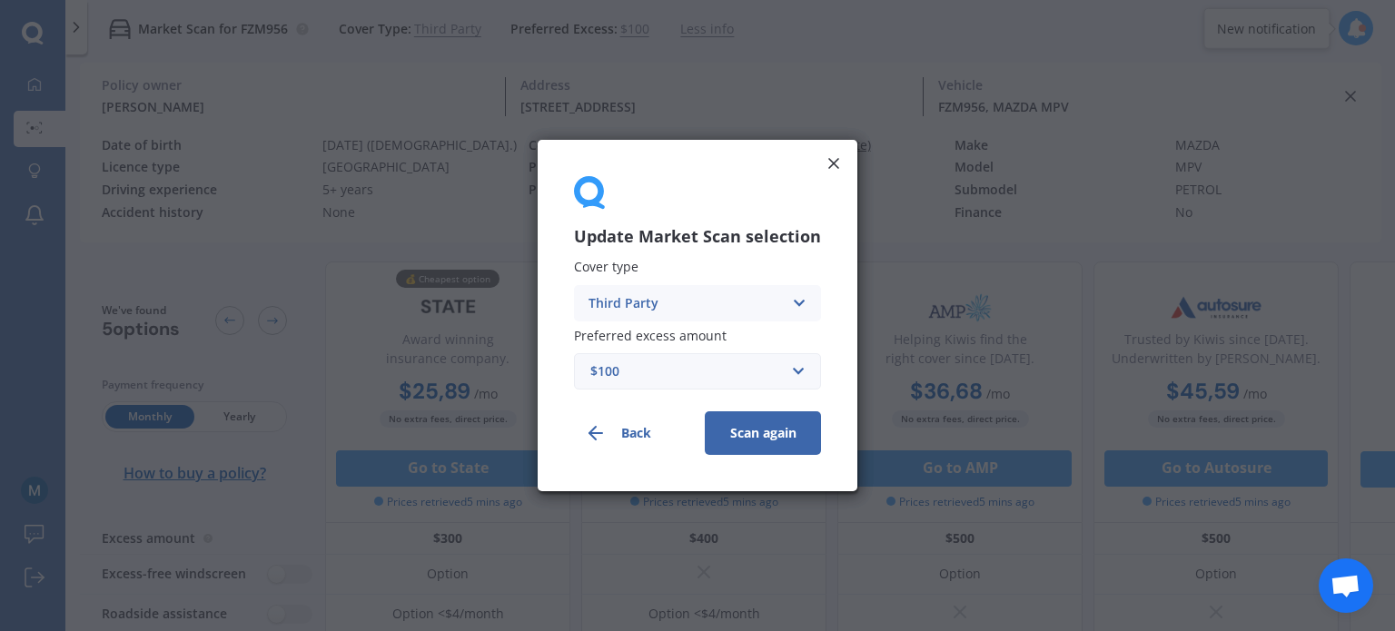
click at [693, 370] on div "$100" at bounding box center [686, 371] width 193 height 20
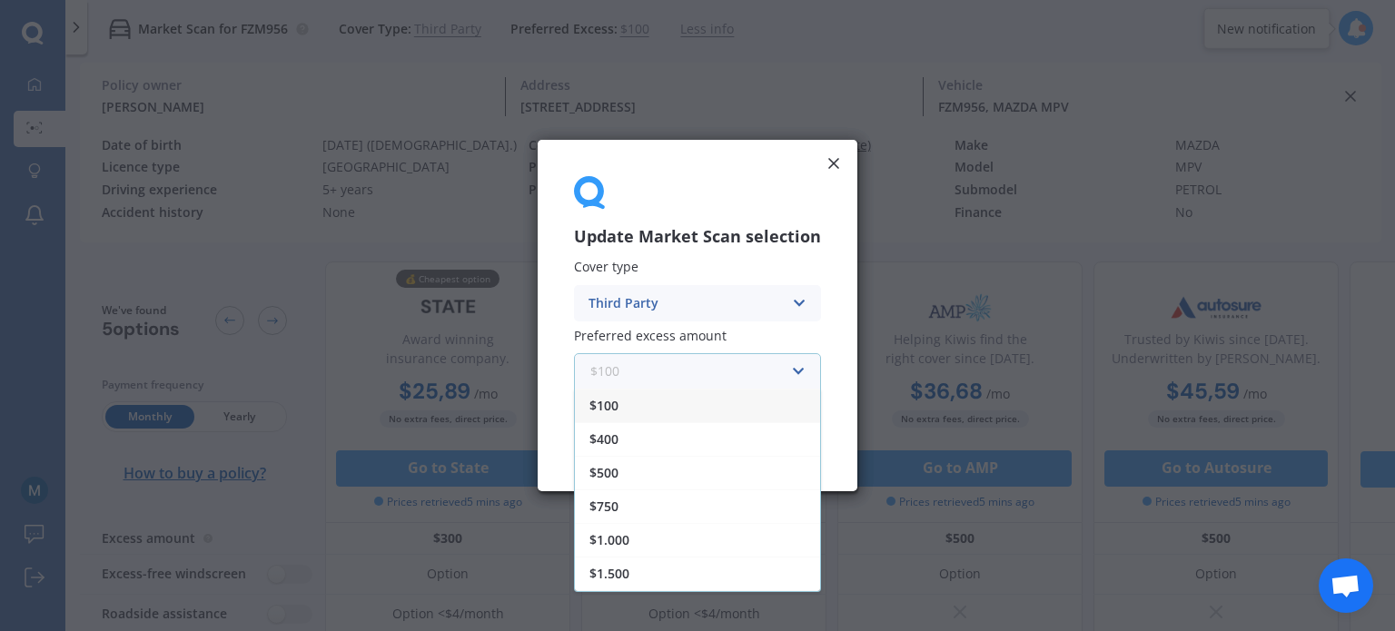
click at [693, 370] on input "text" at bounding box center [691, 371] width 231 height 35
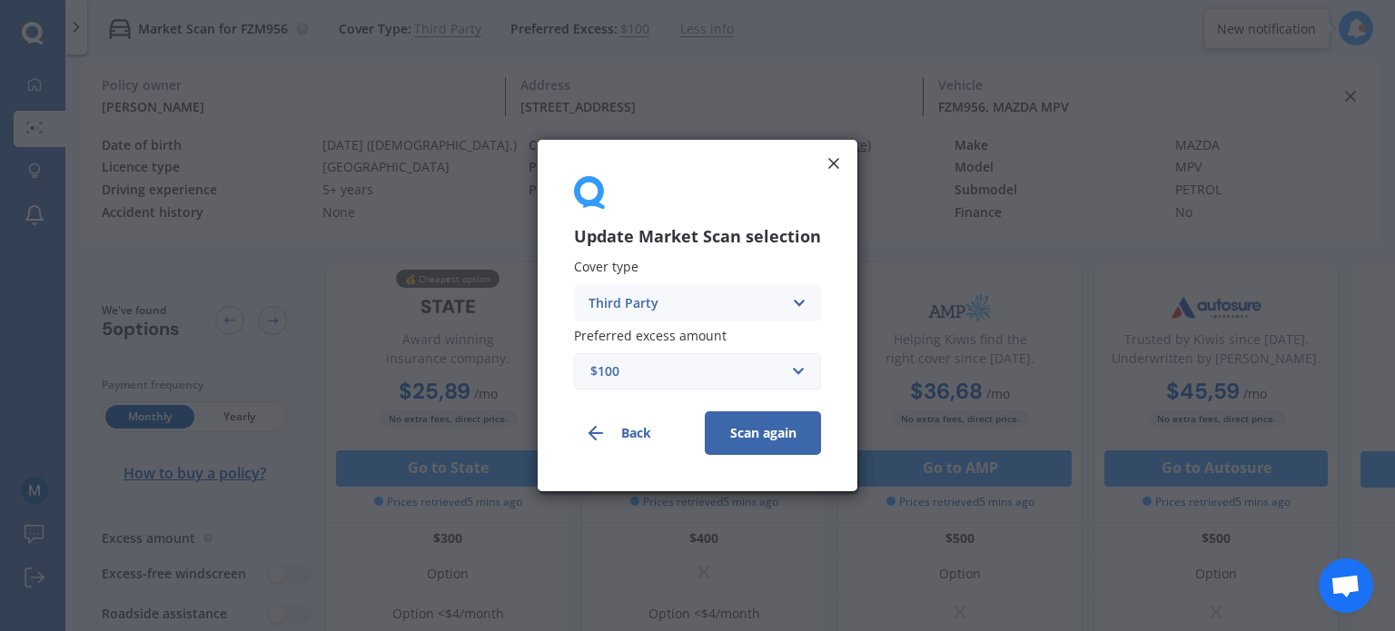
click at [682, 314] on div "Third Party Comprehensive Third Party, Fire & Theft Third Party" at bounding box center [697, 303] width 247 height 36
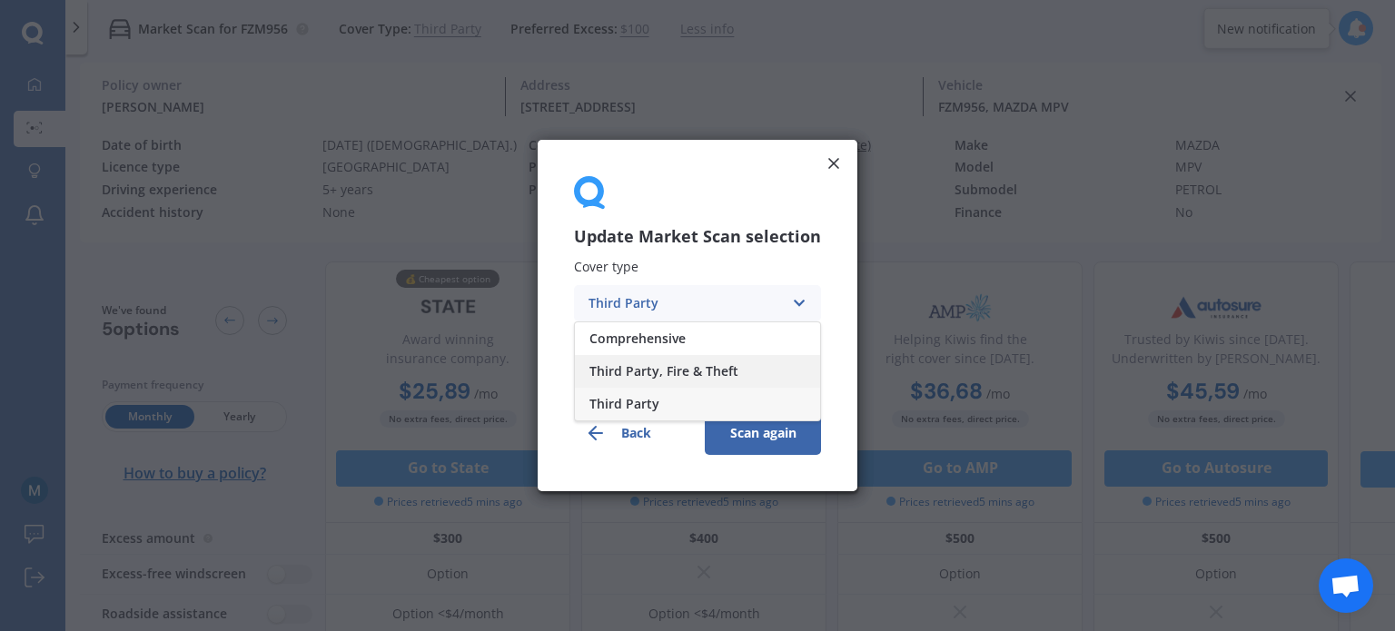
click at [676, 369] on span "Third Party, Fire & Theft" at bounding box center [663, 371] width 149 height 13
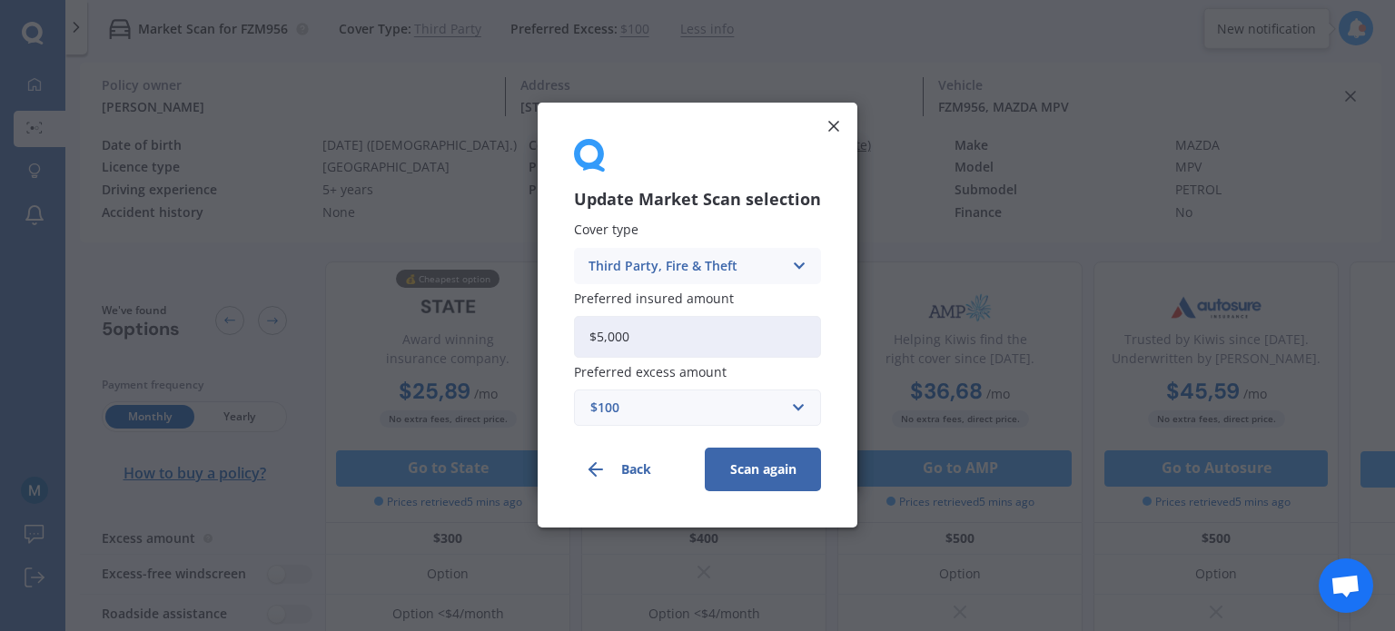
click at [603, 338] on input "$5,000" at bounding box center [697, 337] width 247 height 42
type input "$3,000"
click at [746, 463] on button "Scan again" at bounding box center [763, 471] width 116 height 44
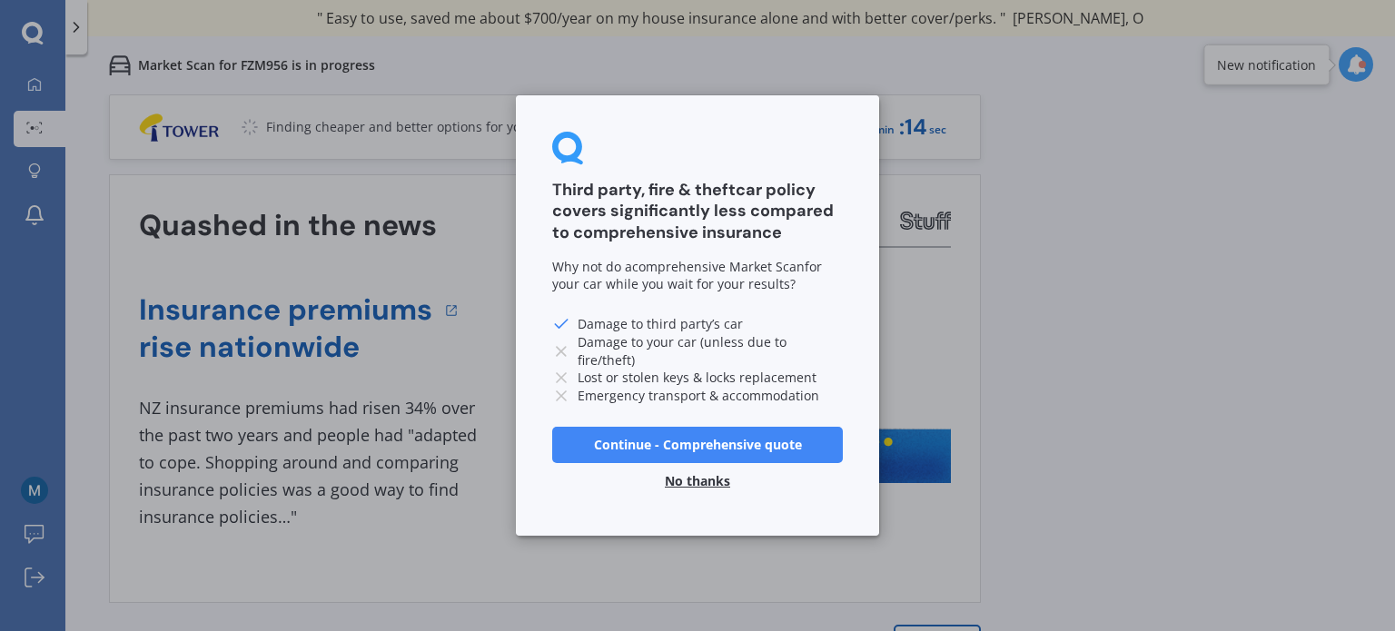
click at [694, 487] on button "No thanks" at bounding box center [697, 481] width 87 height 36
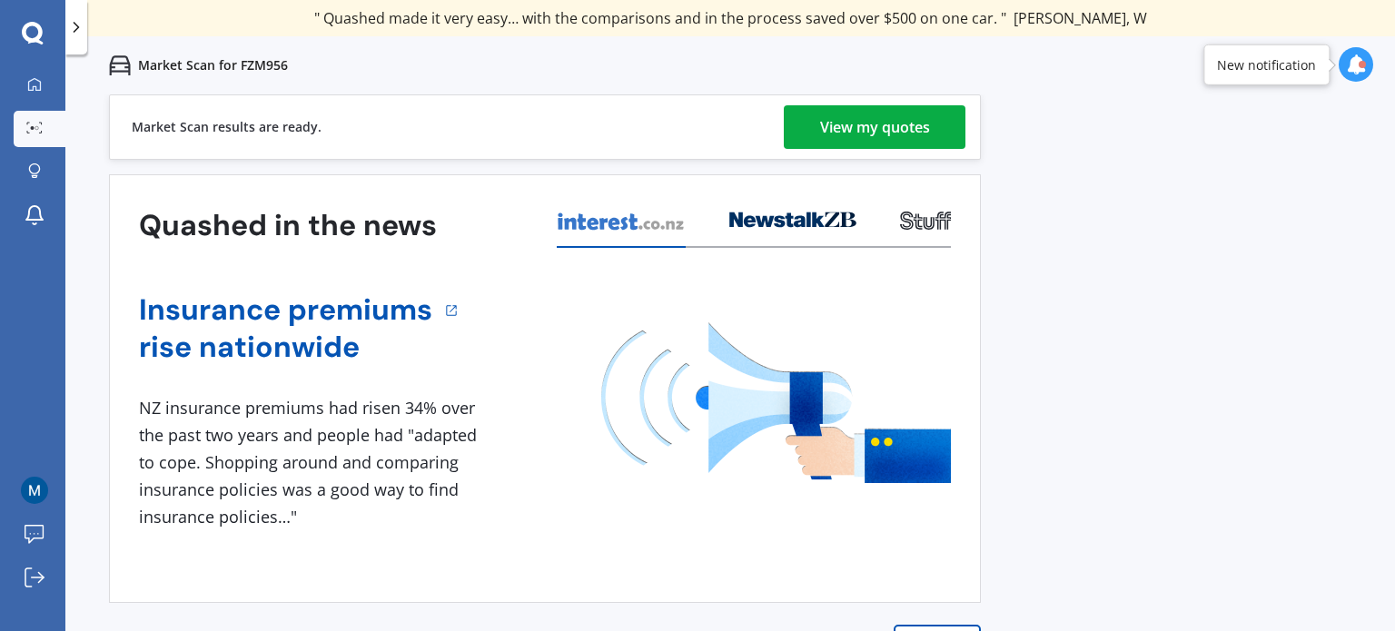
click at [844, 126] on div "View my quotes" at bounding box center [875, 127] width 110 height 44
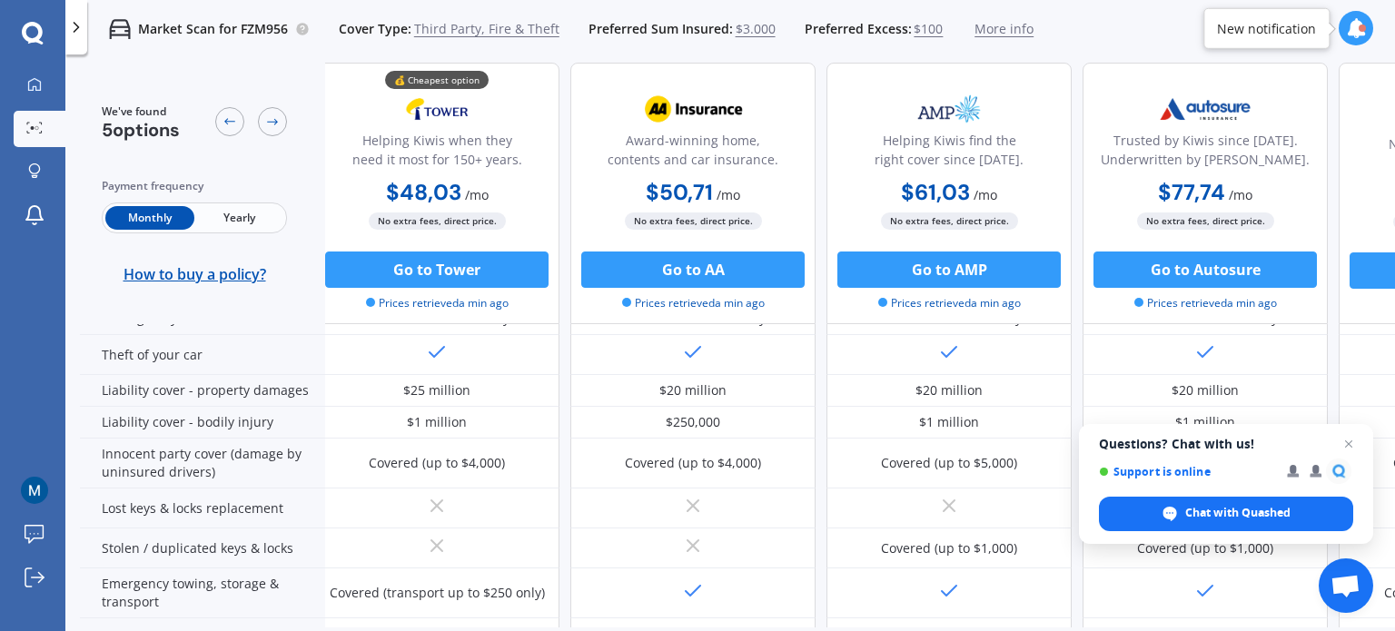
scroll to position [0, 11]
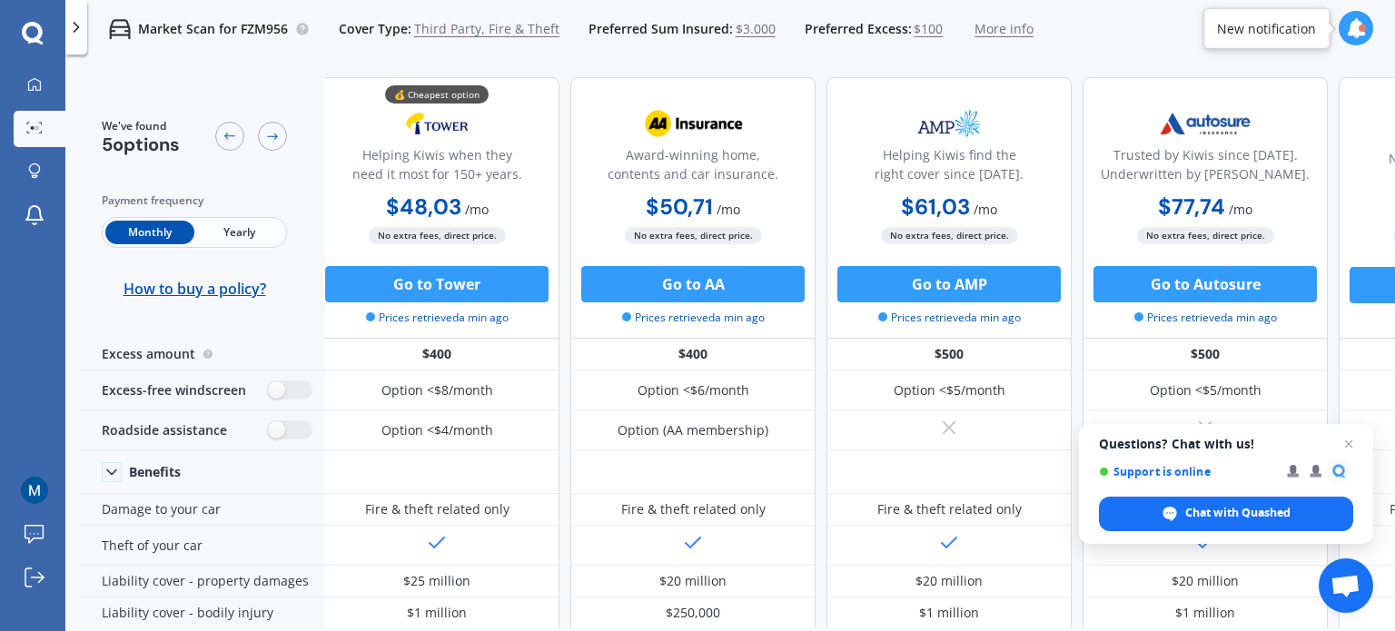
click at [432, 37] on span "Third Party, Fire & Theft" at bounding box center [486, 29] width 145 height 18
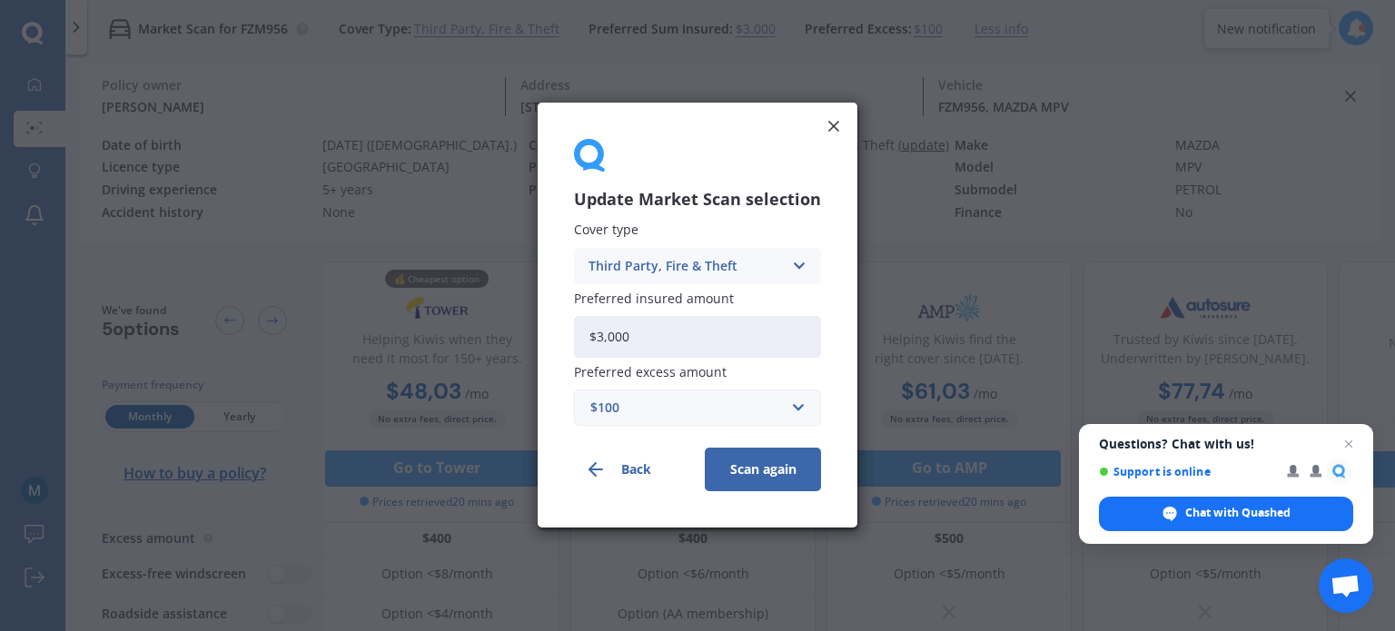
click at [649, 281] on div "Third Party, Fire & Theft Comprehensive Third Party, Fire & Theft Third Party" at bounding box center [697, 266] width 247 height 36
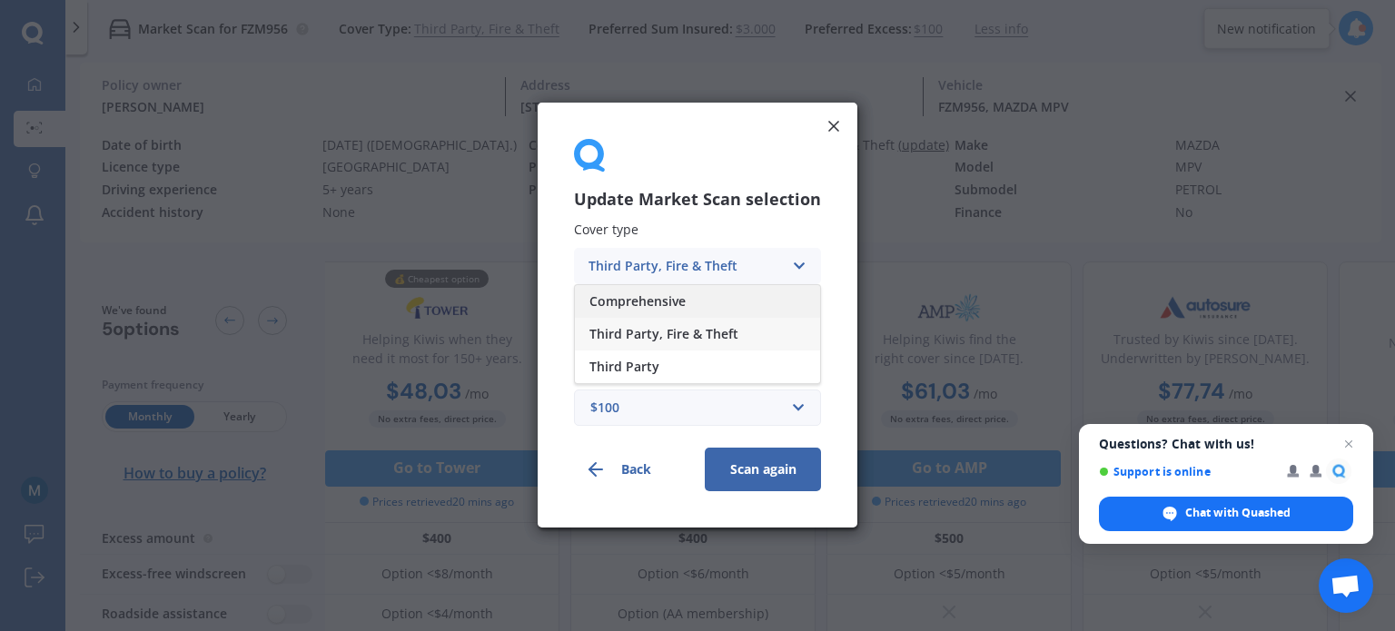
click at [639, 296] on span "Comprehensive" at bounding box center [637, 301] width 96 height 13
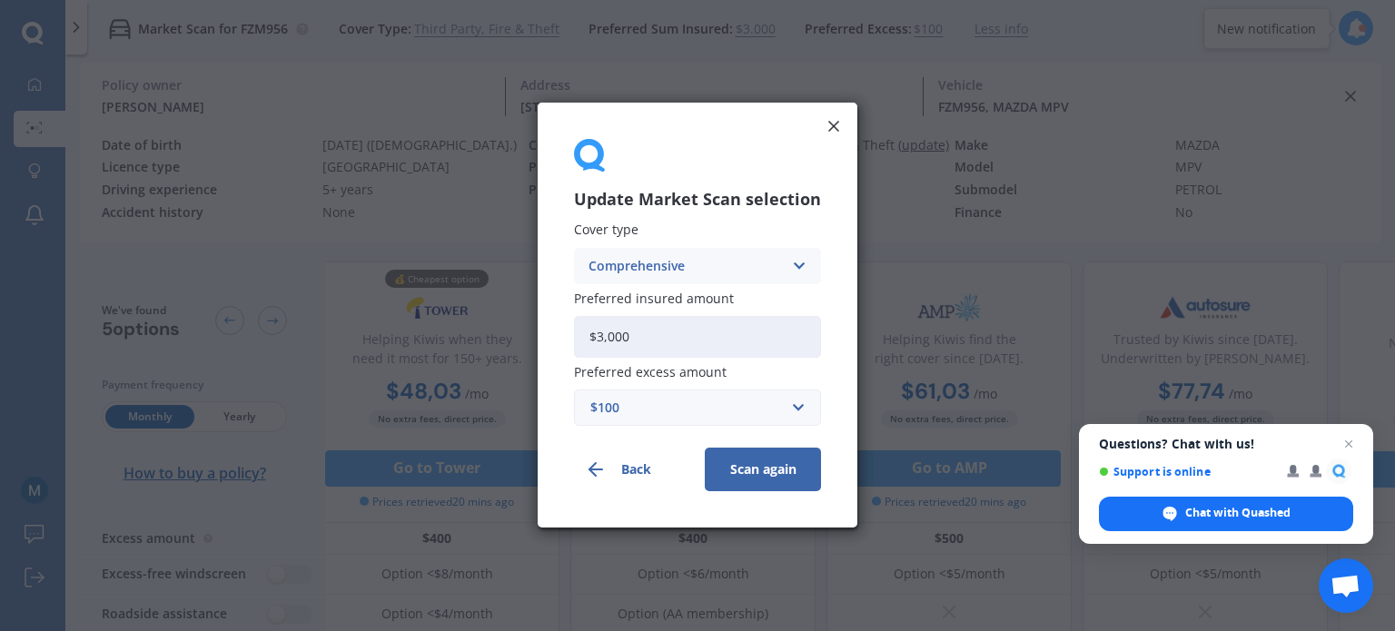
click at [755, 475] on button "Scan again" at bounding box center [763, 471] width 116 height 44
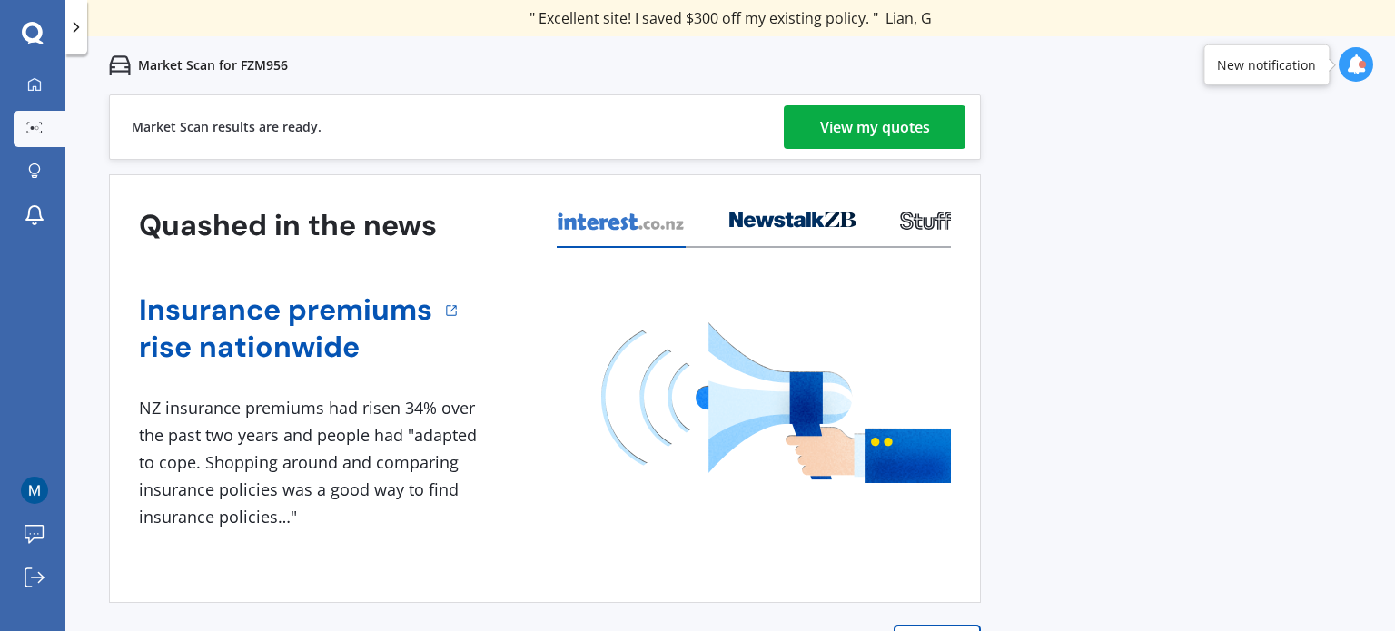
click at [830, 144] on div "View my quotes" at bounding box center [875, 127] width 110 height 44
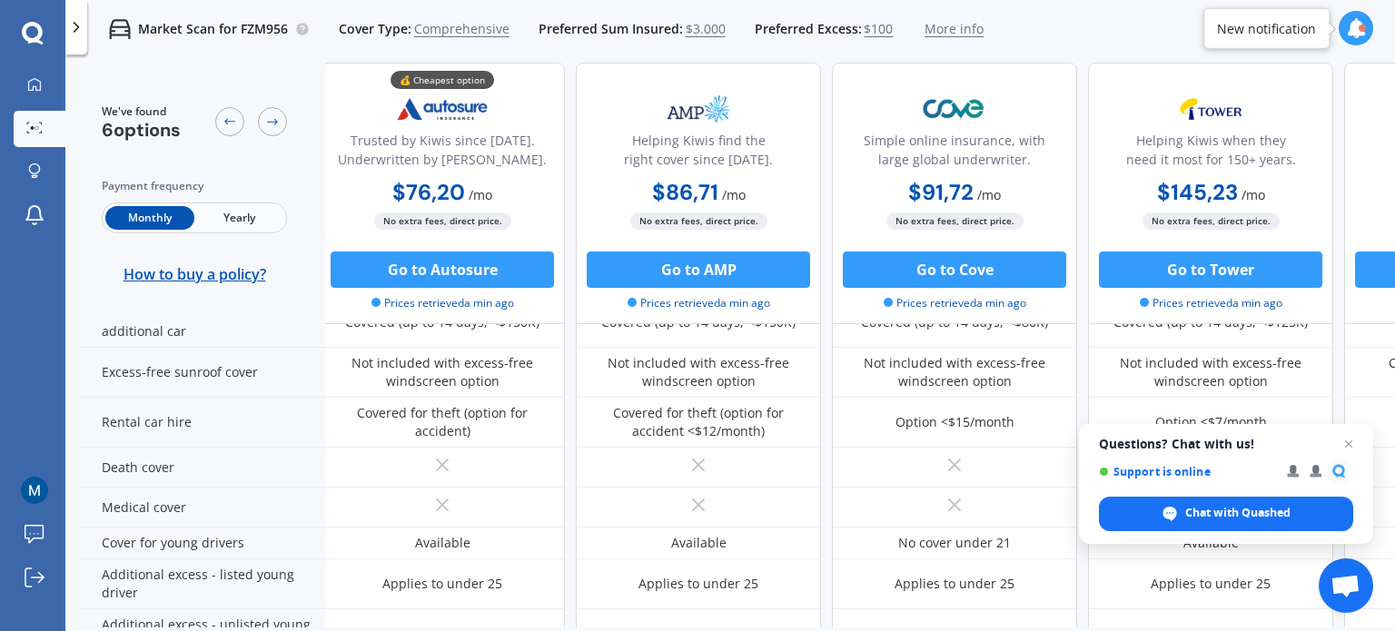
scroll to position [683, 5]
drag, startPoint x: 121, startPoint y: 399, endPoint x: 603, endPoint y: 72, distance: 582.6
drag, startPoint x: 603, startPoint y: 72, endPoint x: 571, endPoint y: 54, distance: 36.2
click at [571, 54] on div "Market Scan for FZM956 Cover Type: Comprehensive Preferred Sum Insured: $3.000 …" at bounding box center [535, 29] width 896 height 58
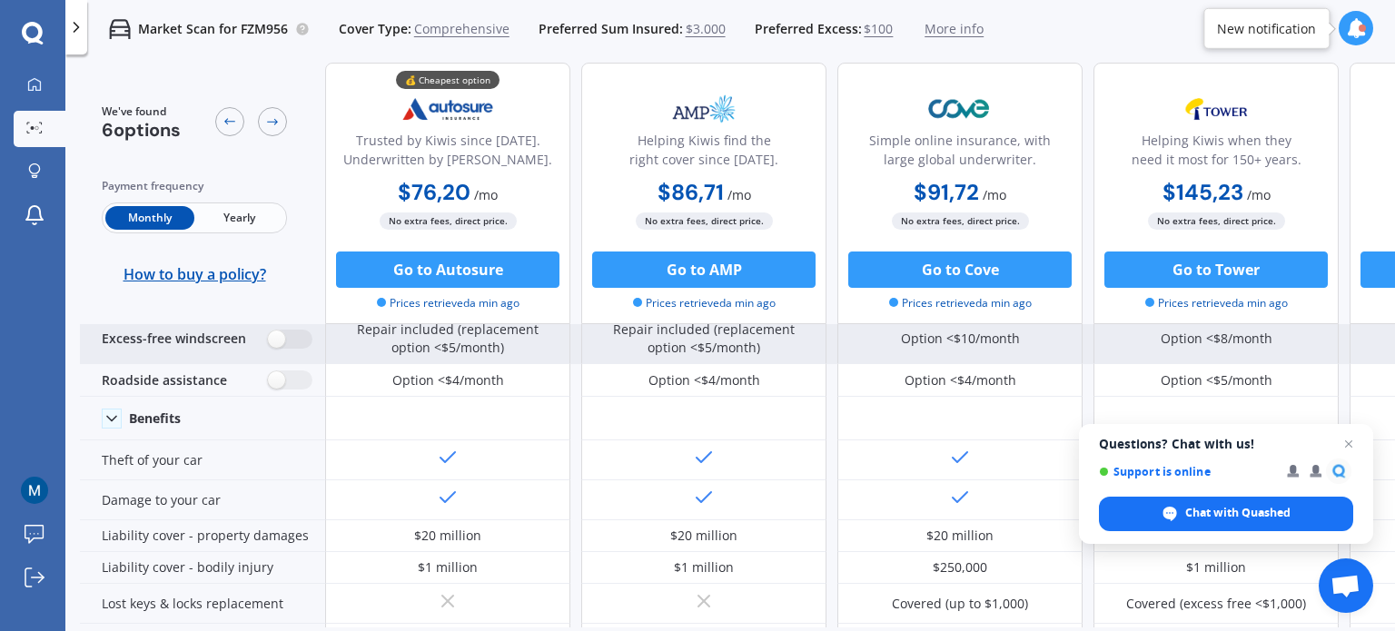
scroll to position [0, 0]
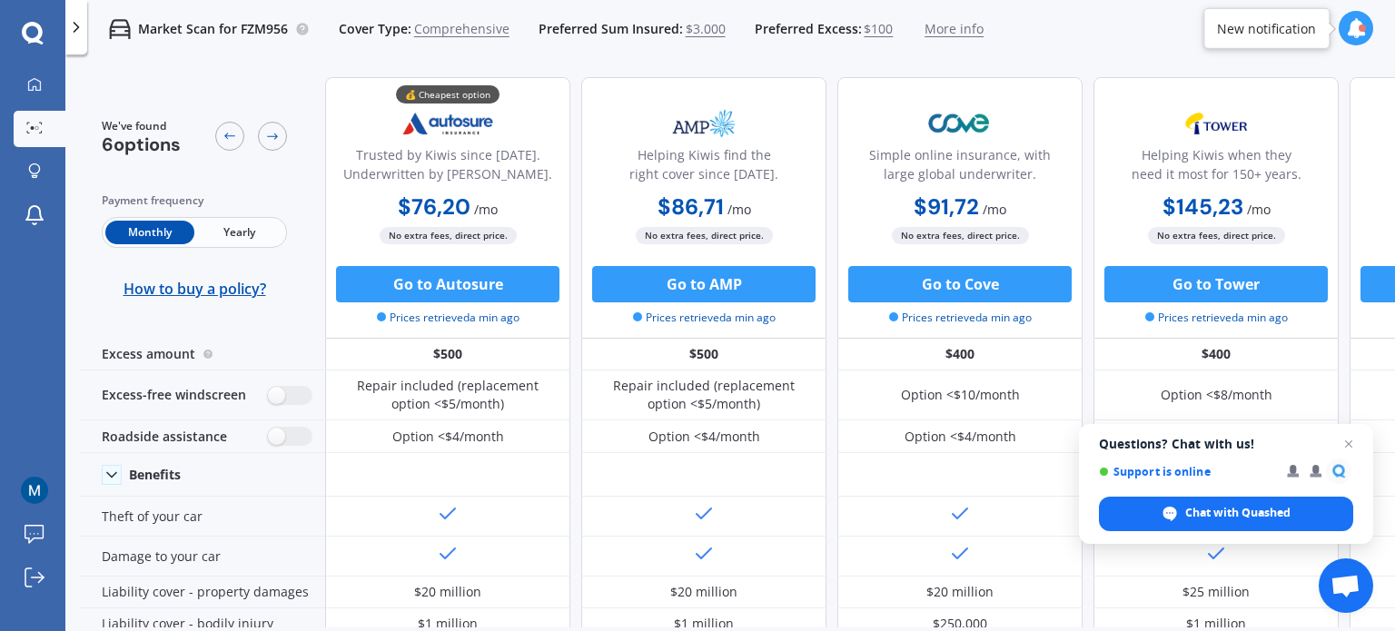
click at [233, 221] on span "Yearly" at bounding box center [238, 233] width 89 height 24
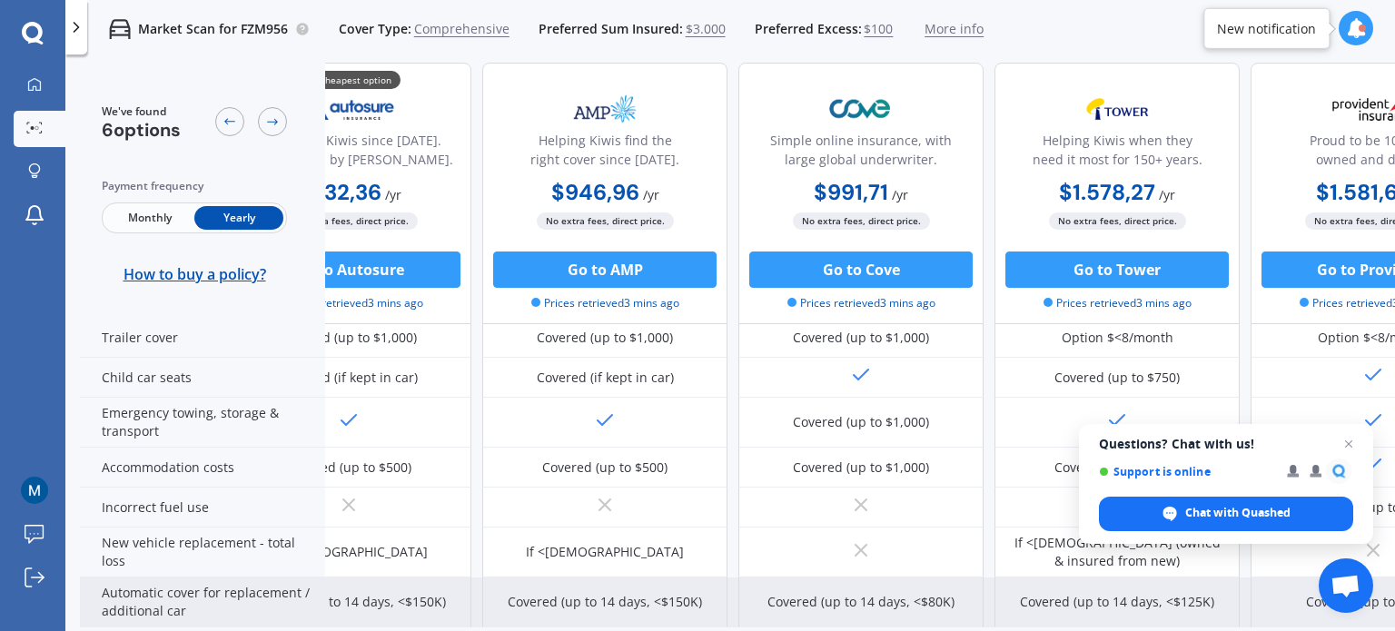
scroll to position [402, 91]
